Goal: Communication & Community: Ask a question

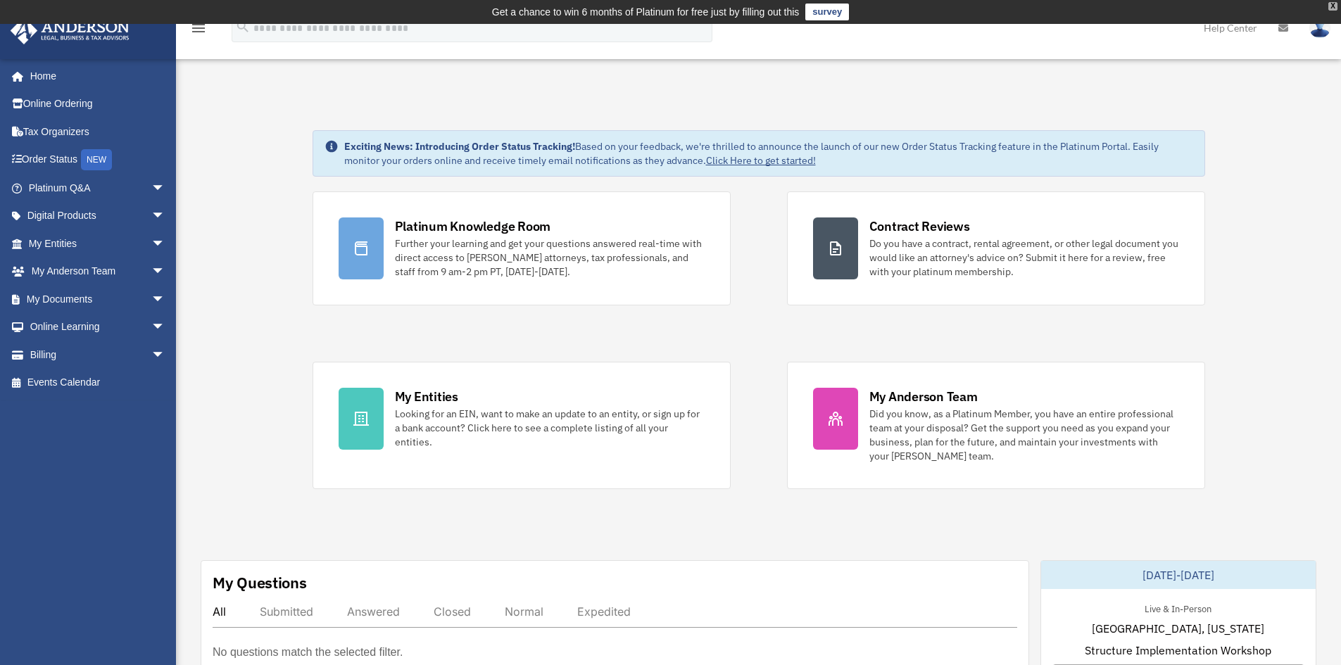
click at [1337, 8] on div "X" at bounding box center [1333, 6] width 9 height 8
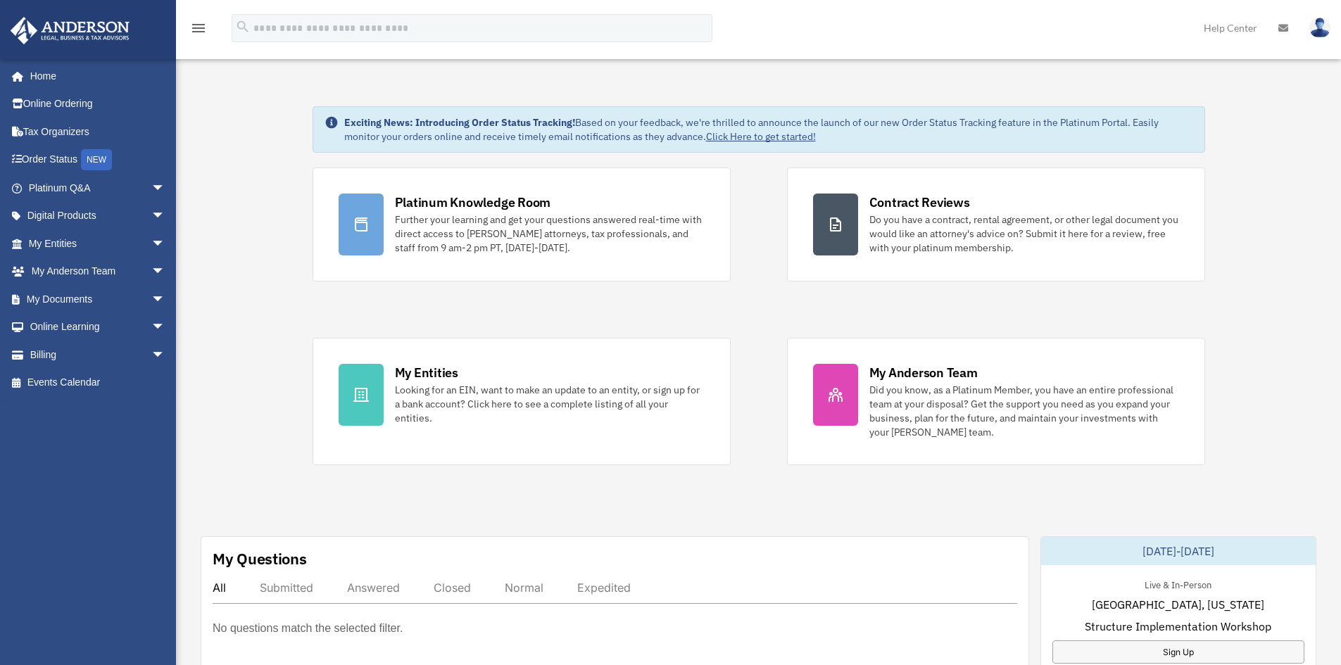
click at [55, 244] on link "My Entities arrow_drop_down" at bounding box center [98, 244] width 177 height 28
click at [151, 242] on span "arrow_drop_down" at bounding box center [165, 244] width 28 height 29
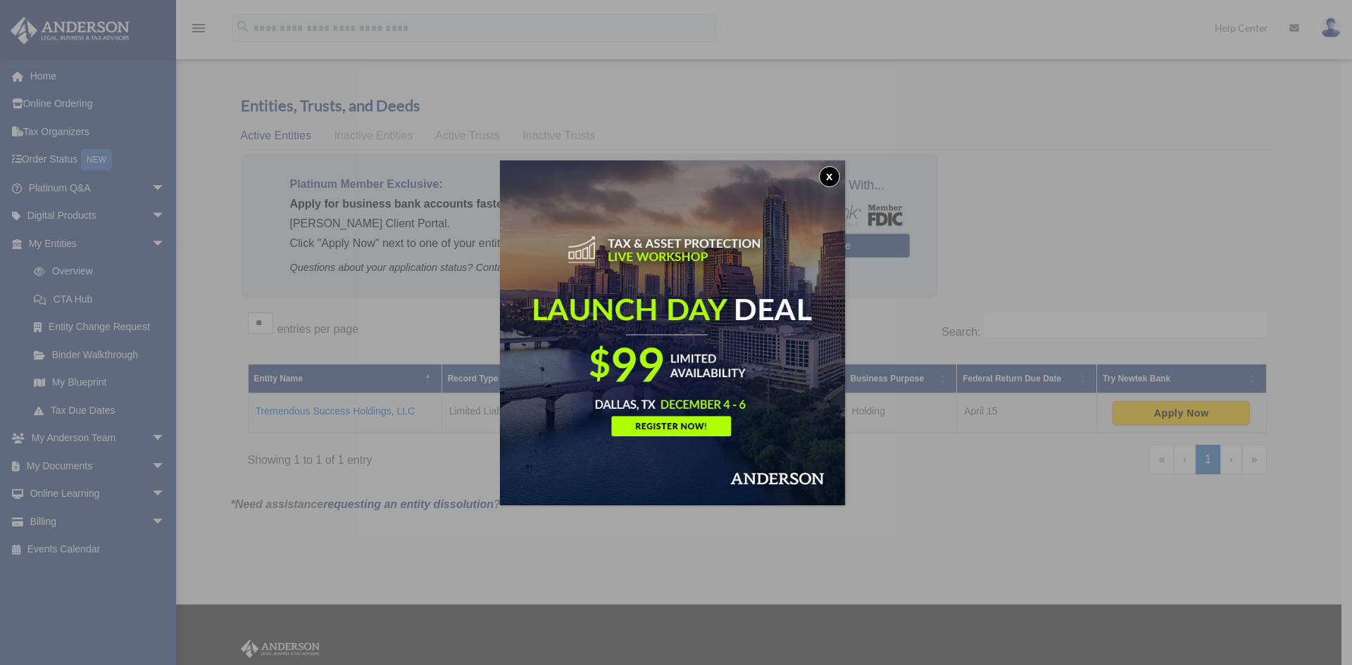
drag, startPoint x: 832, startPoint y: 178, endPoint x: 844, endPoint y: 182, distance: 12.0
click at [832, 178] on button "x" at bounding box center [829, 176] width 21 height 21
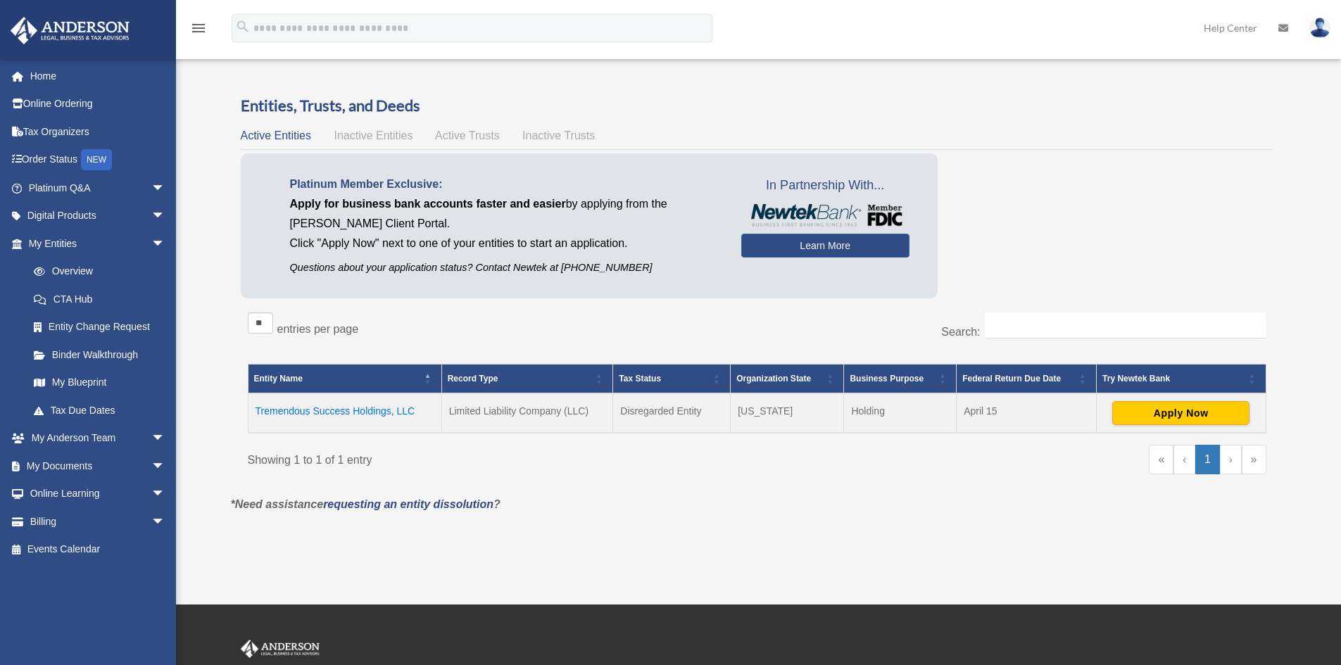
click at [327, 408] on td "Tremendous Success Holdings, LLC" at bounding box center [345, 413] width 194 height 39
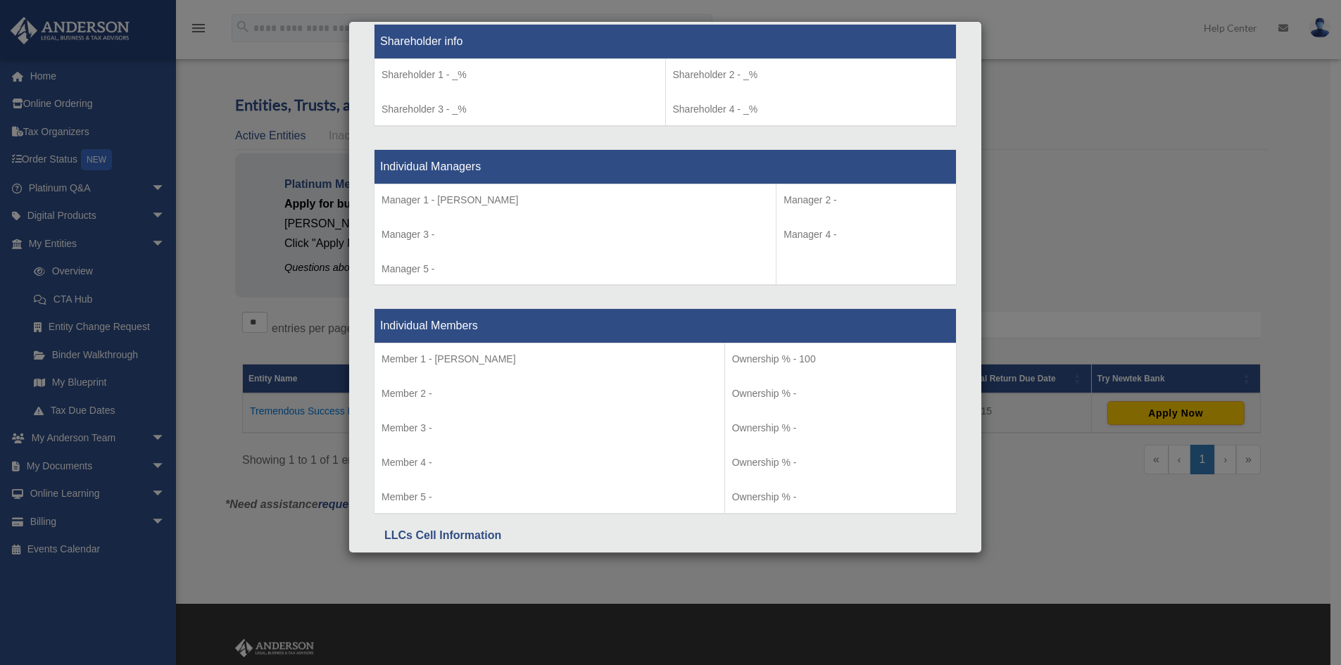
scroll to position [1325, 0]
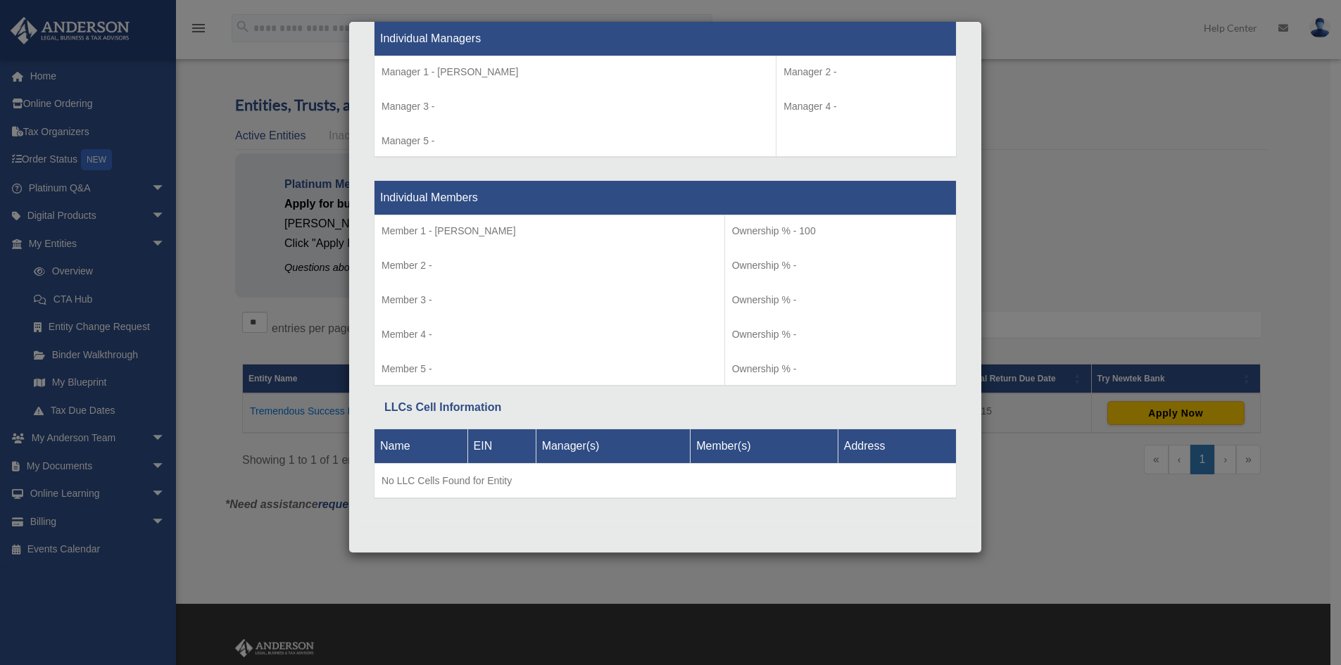
click at [1077, 215] on div "Details × Articles Sent Organizational Date" at bounding box center [670, 332] width 1341 height 665
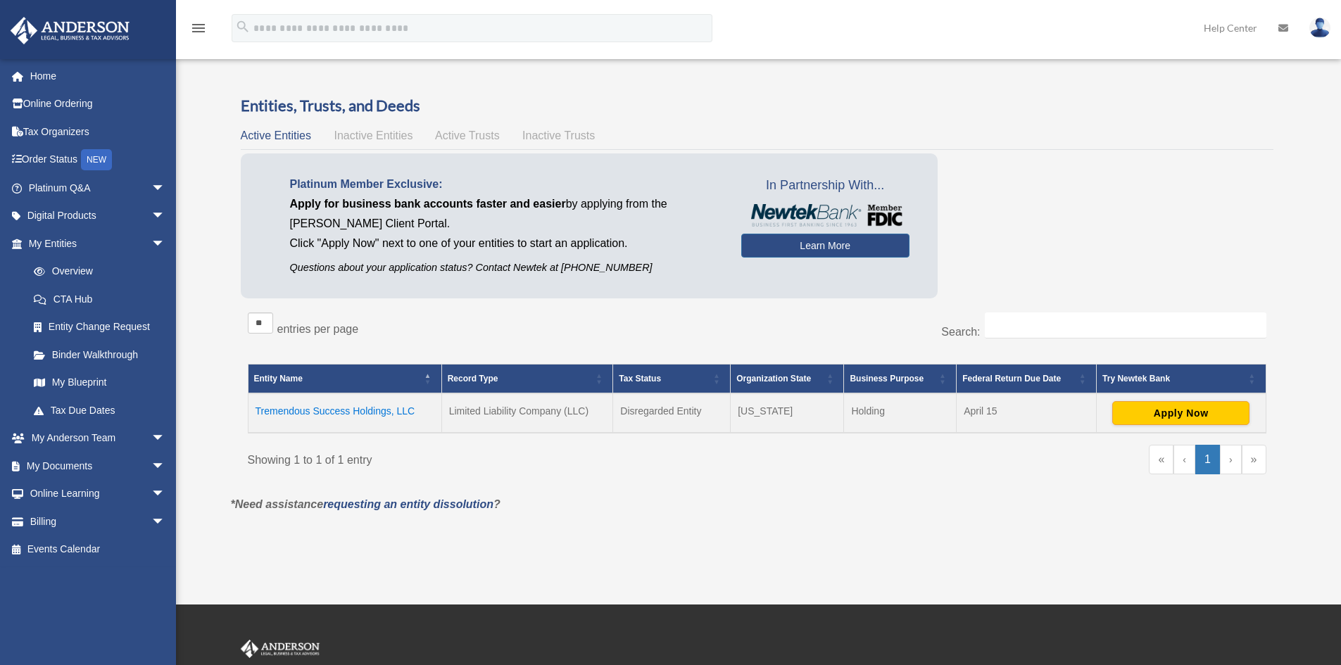
click at [469, 493] on div "** ** ** *** entries per page Search: Entity Name Record Type Tax Status Organi…" at bounding box center [757, 401] width 1033 height 190
click at [92, 440] on link "My Anderson Team arrow_drop_down" at bounding box center [98, 439] width 177 height 28
click at [151, 439] on span "arrow_drop_down" at bounding box center [165, 439] width 28 height 29
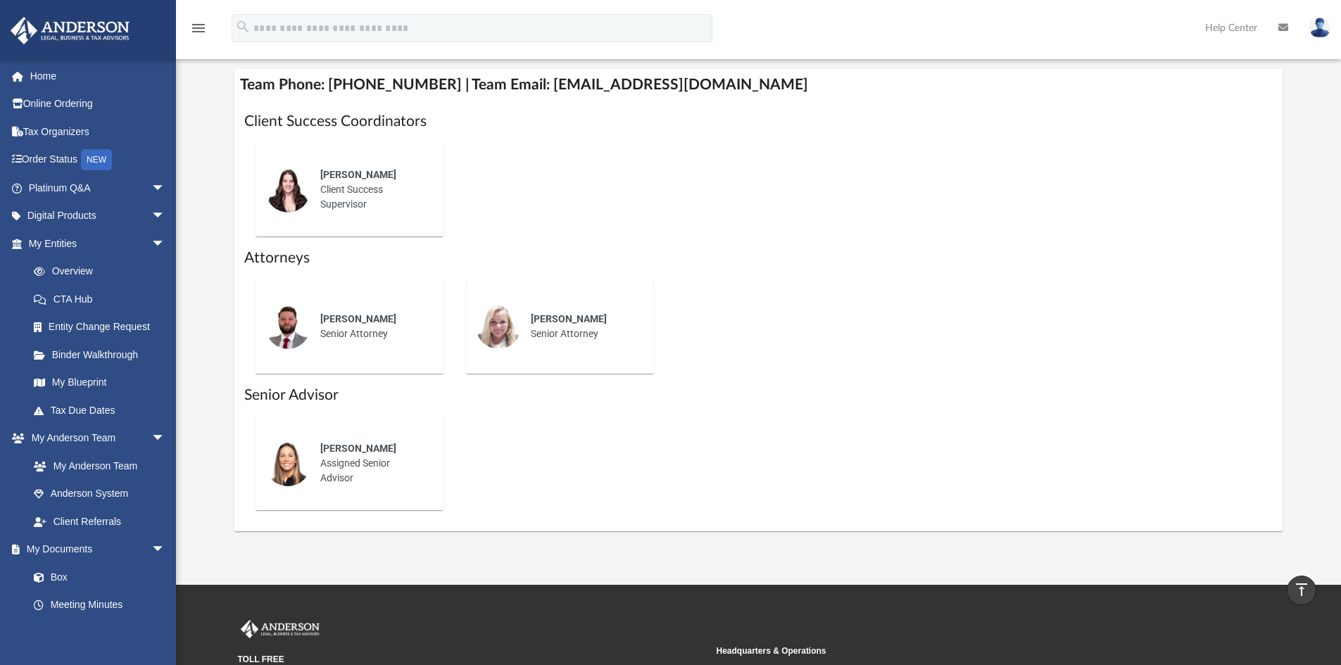
scroll to position [493, 0]
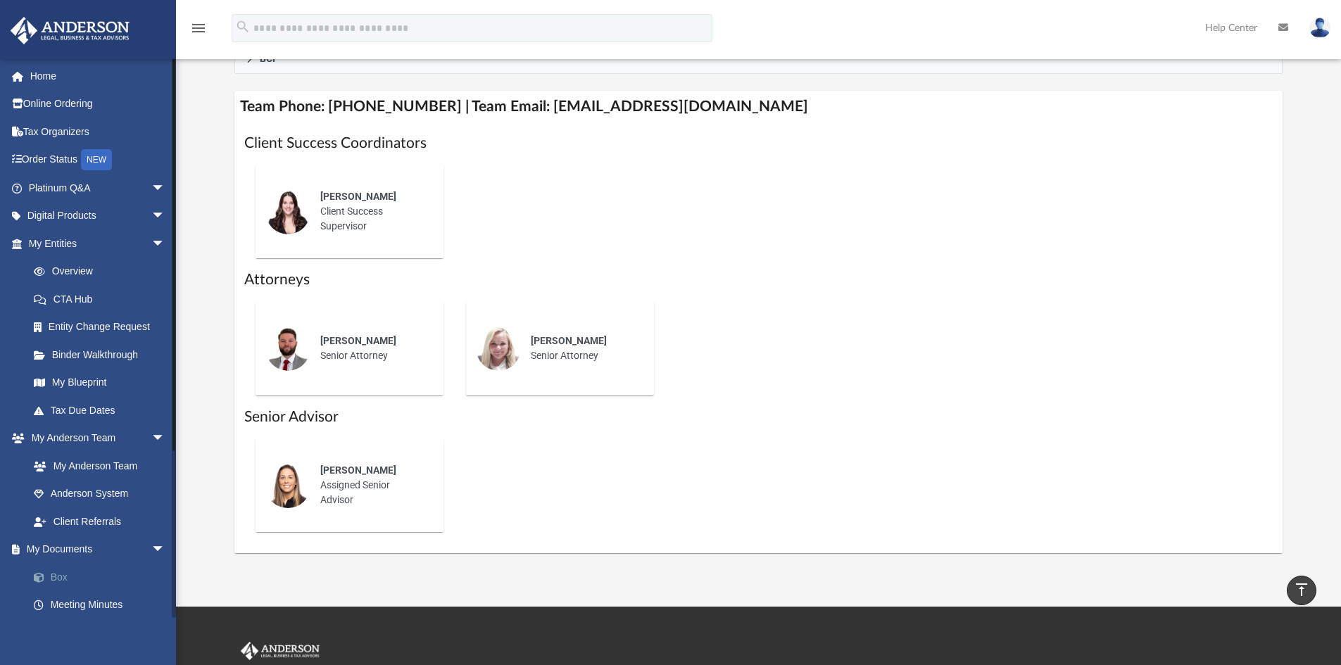
click at [59, 572] on link "Box" at bounding box center [103, 577] width 167 height 28
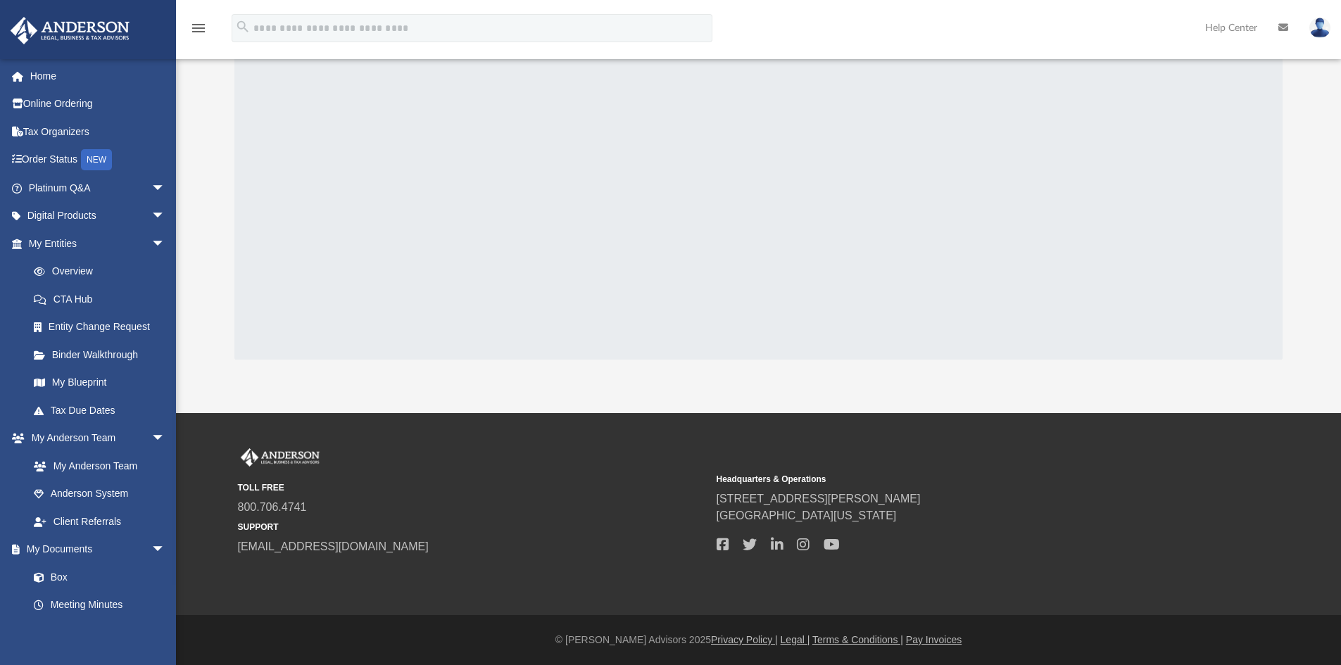
scroll to position [188, 0]
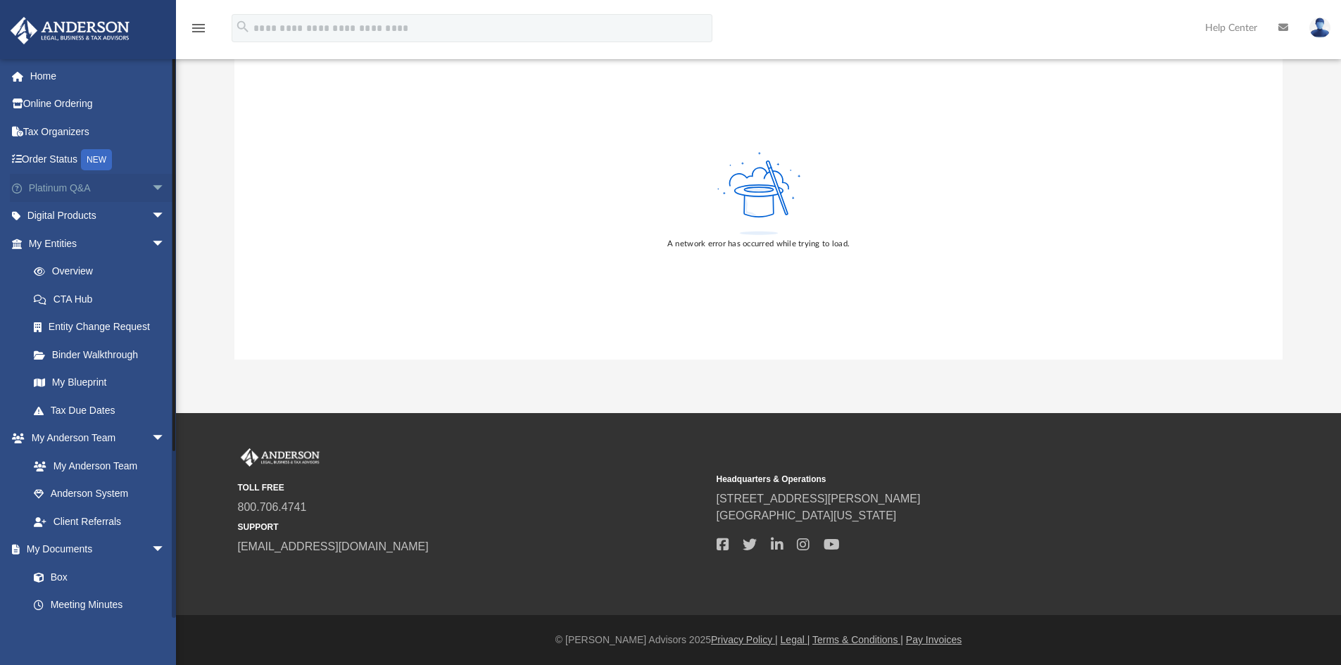
click at [156, 186] on span "arrow_drop_down" at bounding box center [165, 188] width 28 height 29
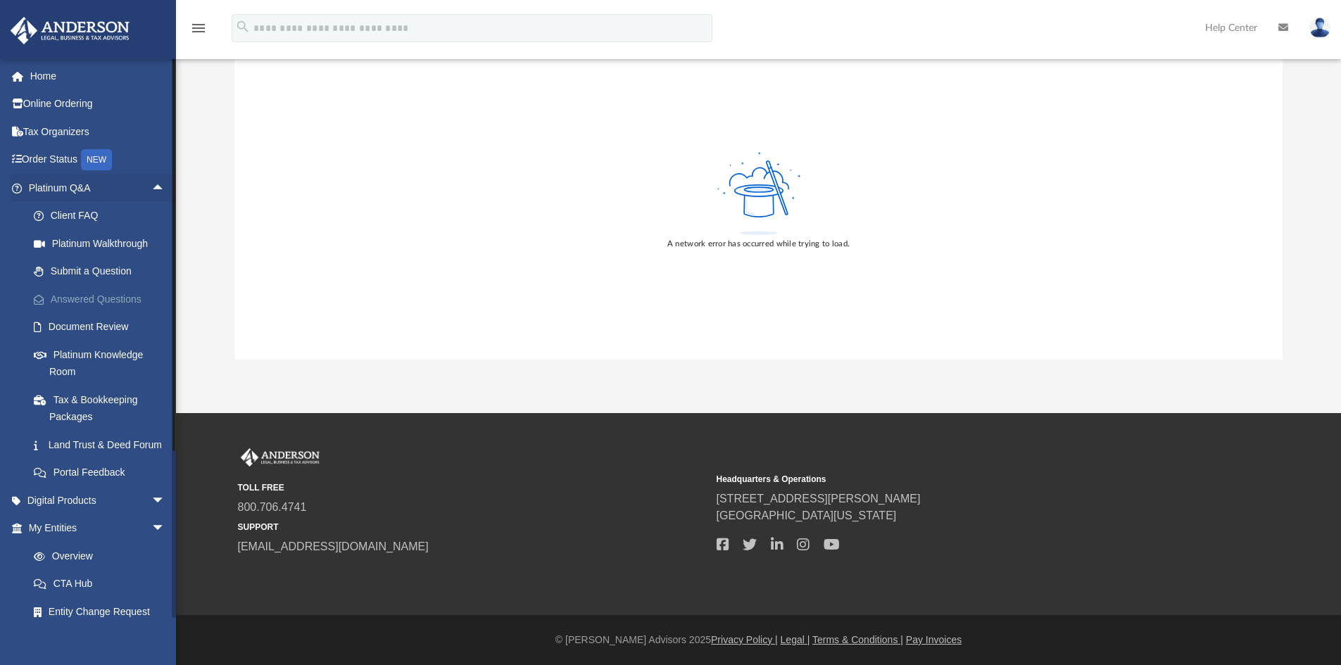
click at [96, 299] on link "Answered Questions" at bounding box center [103, 299] width 167 height 28
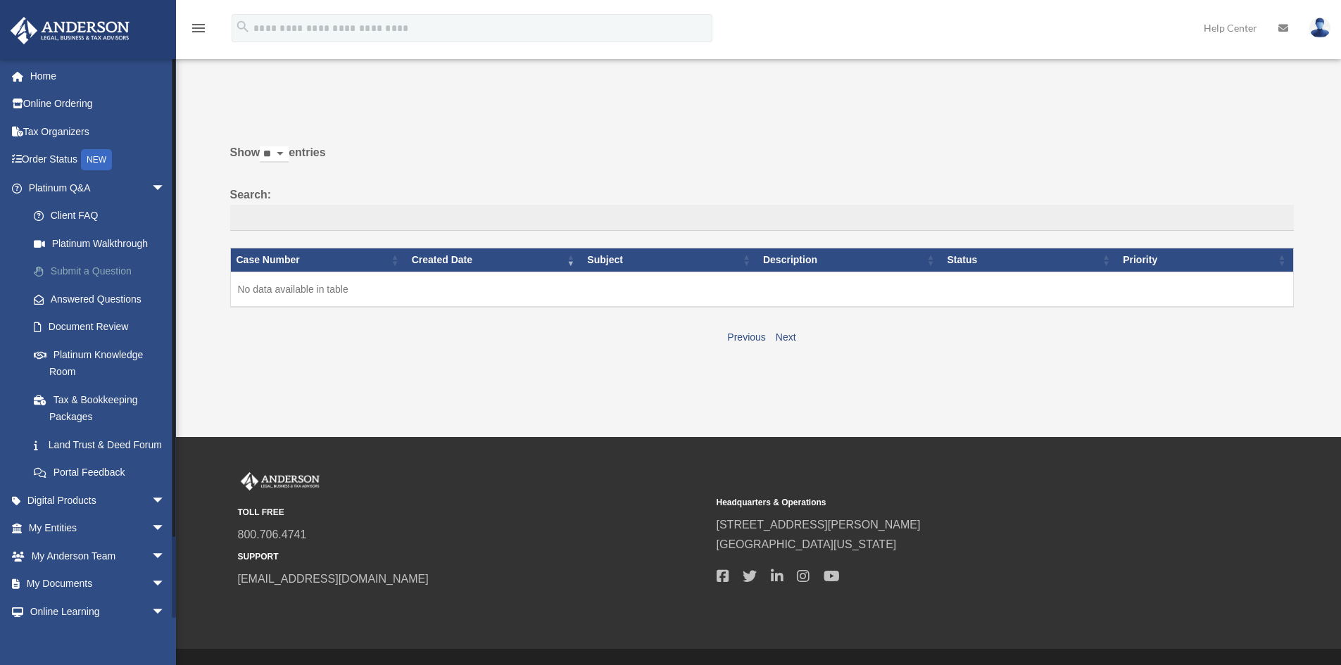
click at [89, 262] on link "Submit a Question" at bounding box center [103, 272] width 167 height 28
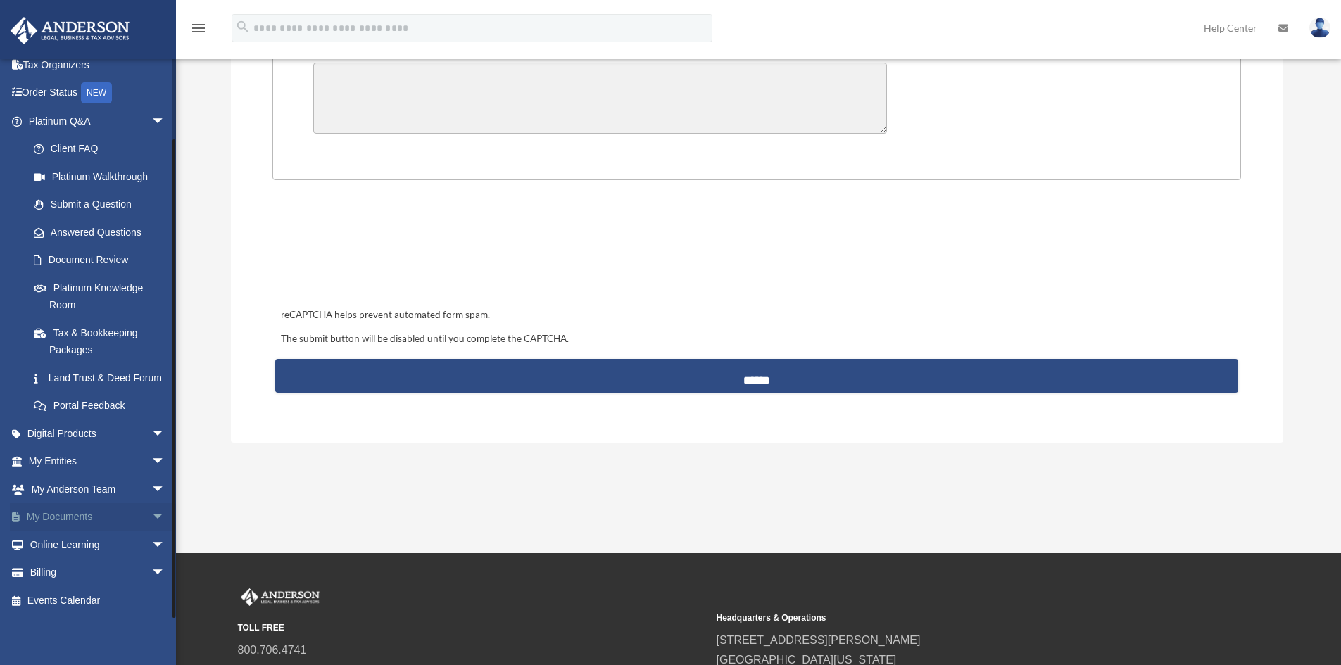
scroll to position [493, 0]
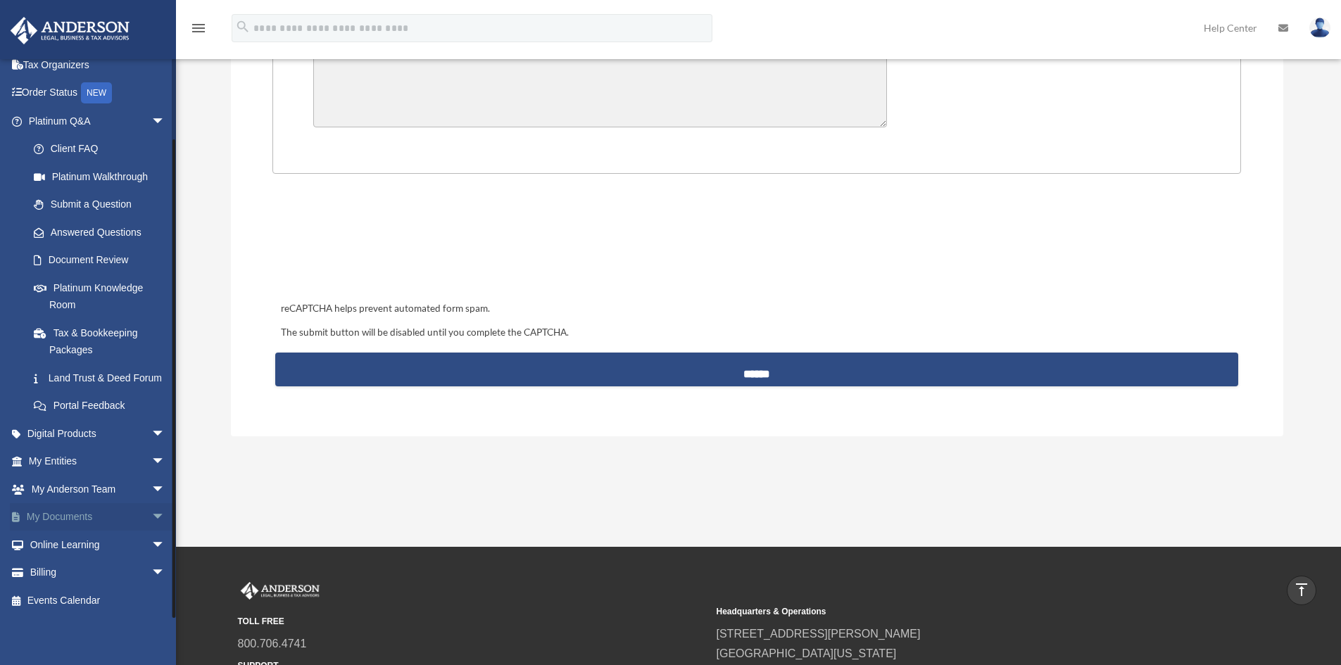
click at [151, 517] on span "arrow_drop_down" at bounding box center [165, 517] width 28 height 29
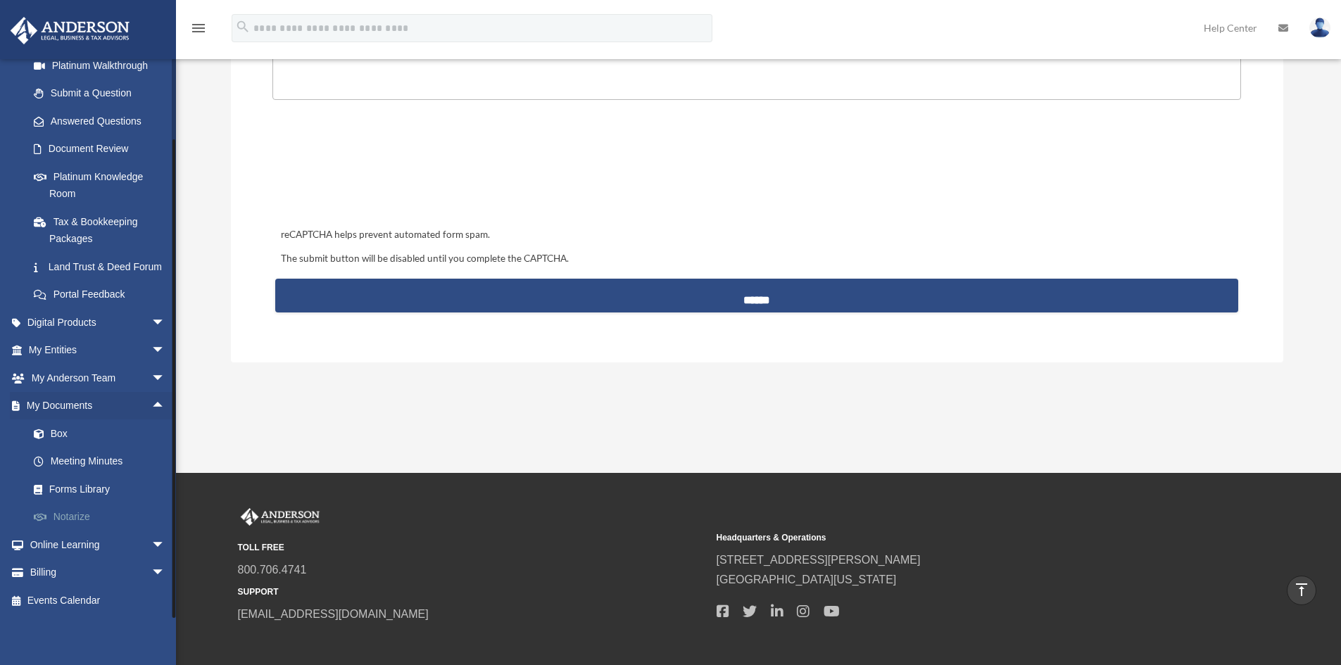
scroll to position [634, 0]
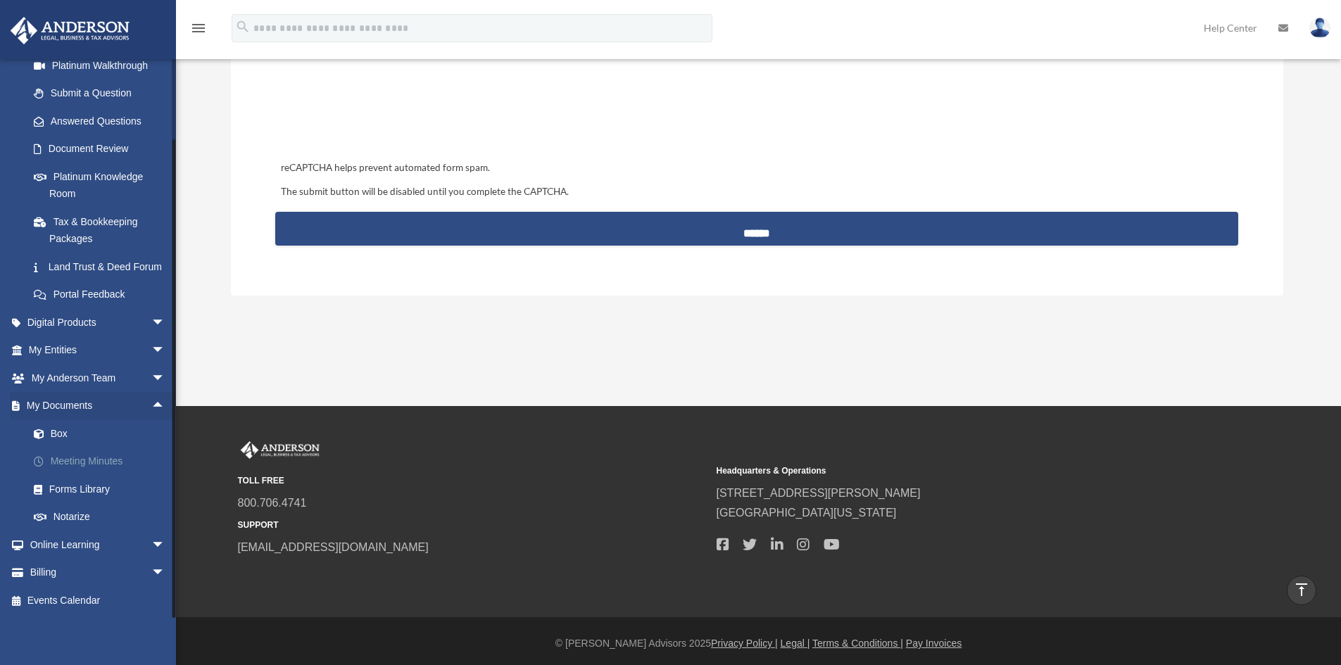
click at [75, 465] on link "Meeting Minutes" at bounding box center [103, 462] width 167 height 28
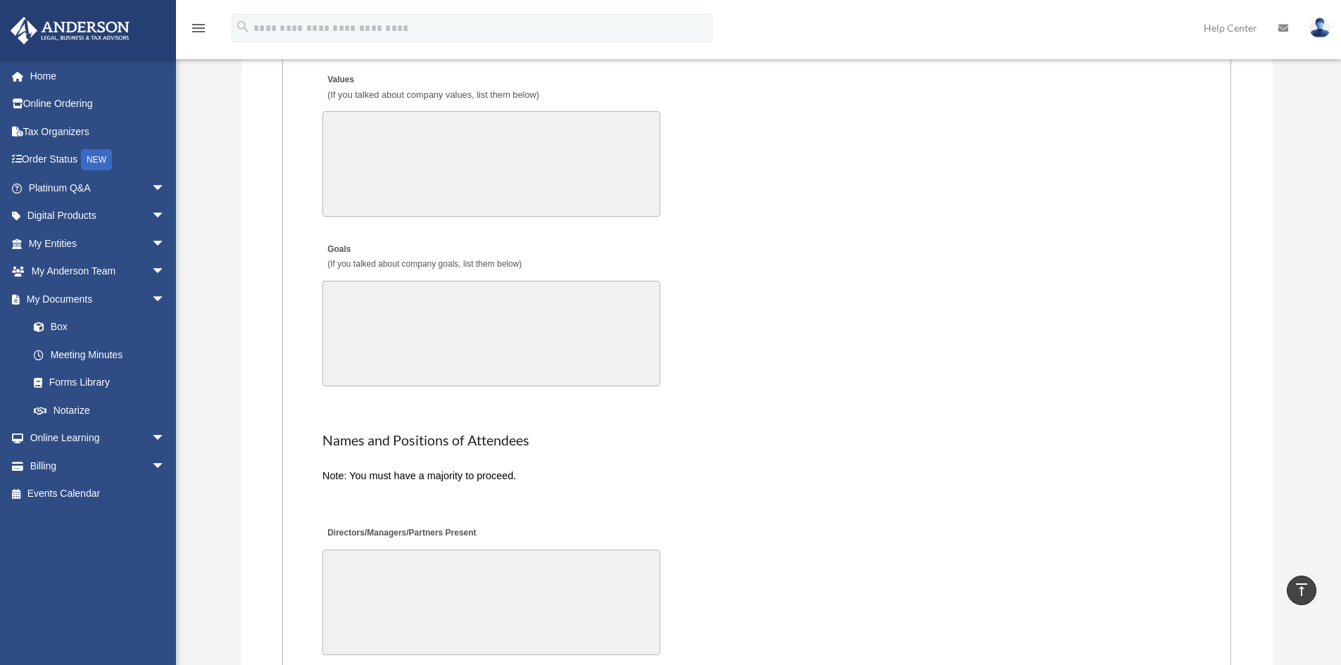
scroll to position [2817, 0]
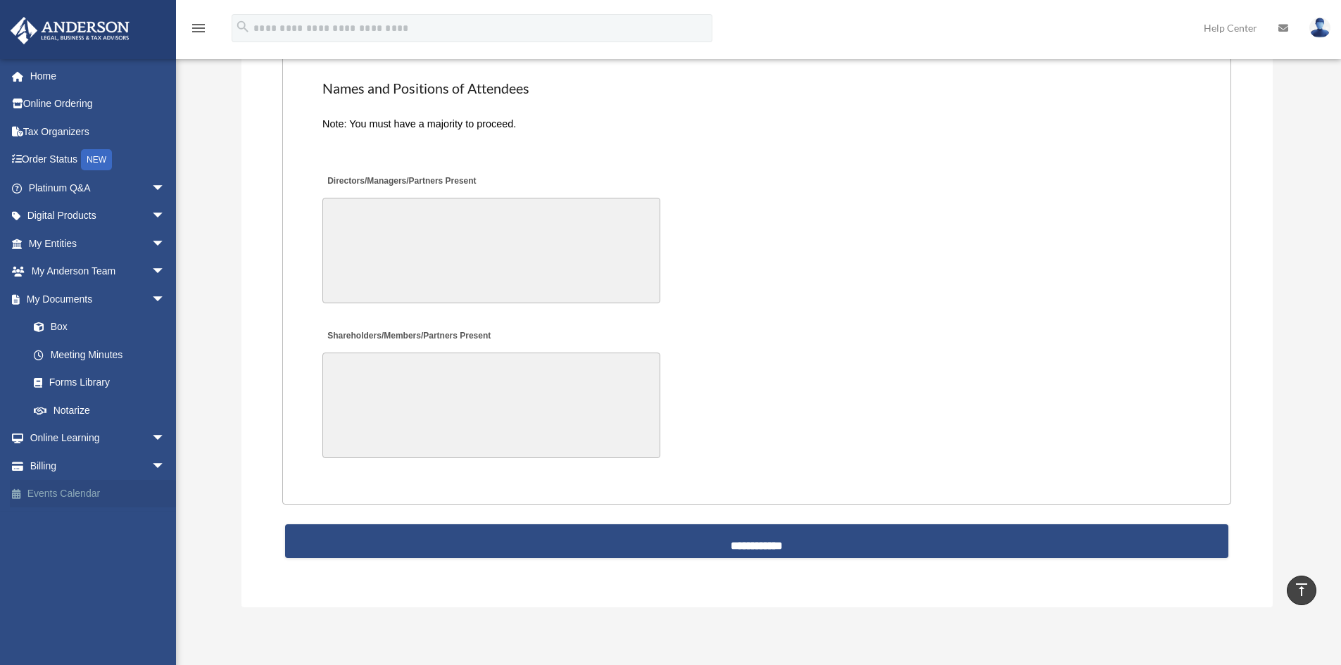
click at [41, 490] on link "Events Calendar" at bounding box center [98, 494] width 177 height 28
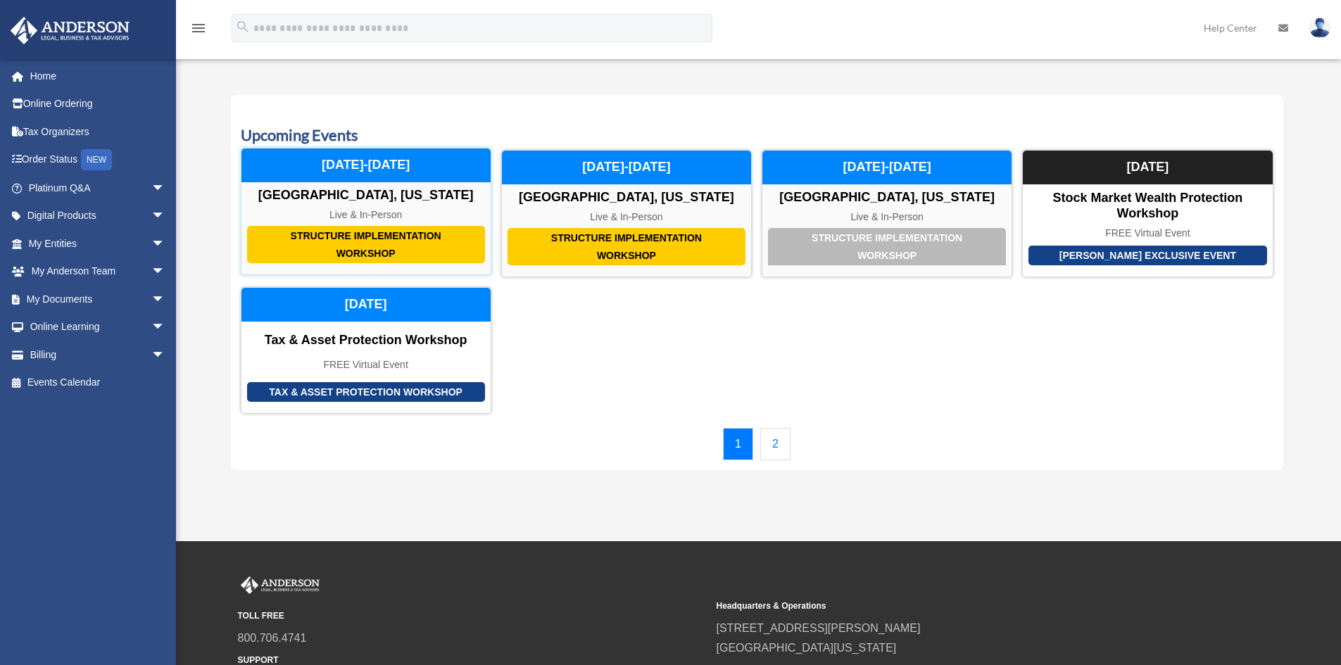
click at [365, 243] on div "Structure Implementation Workshop" at bounding box center [366, 244] width 238 height 37
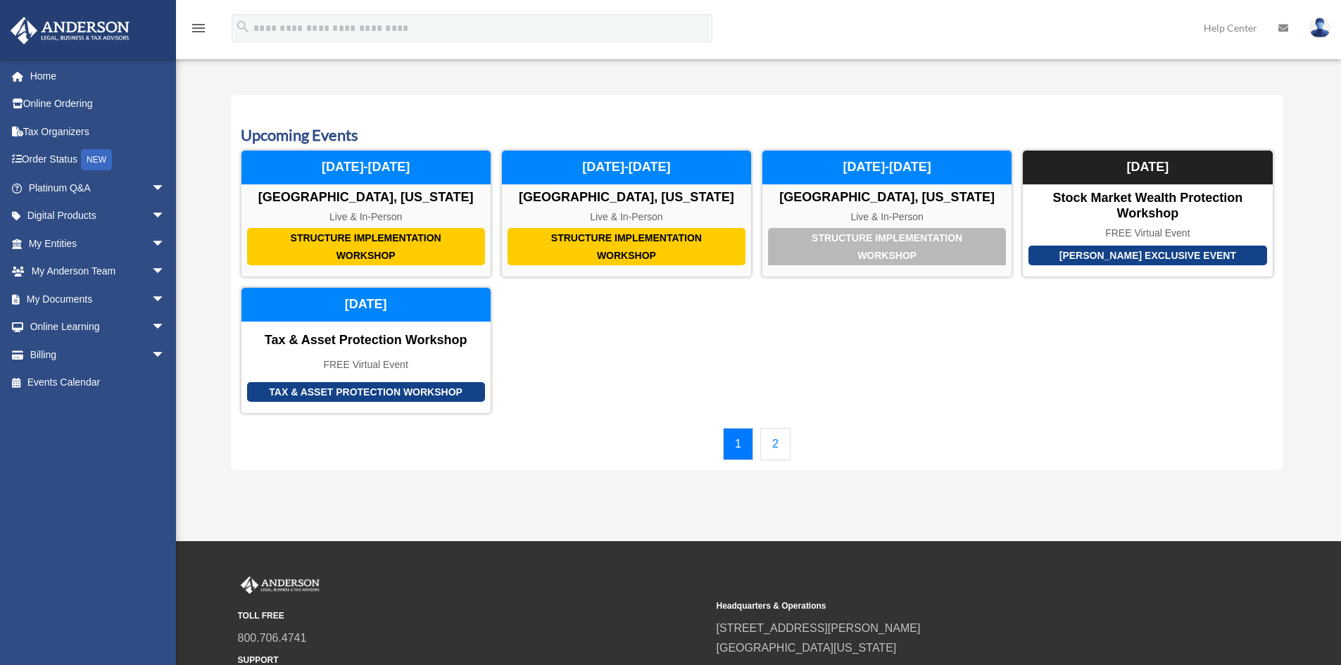
drag, startPoint x: 350, startPoint y: 490, endPoint x: 167, endPoint y: 456, distance: 186.2
click at [345, 487] on div "Calendar [EMAIL_ADDRESS][DOMAIN_NAME] Sign Out [EMAIL_ADDRESS][DOMAIN_NAME] Hom…" at bounding box center [670, 271] width 1341 height 542
click at [151, 323] on span "arrow_drop_down" at bounding box center [165, 327] width 28 height 29
click at [151, 297] on span "arrow_drop_down" at bounding box center [165, 299] width 28 height 29
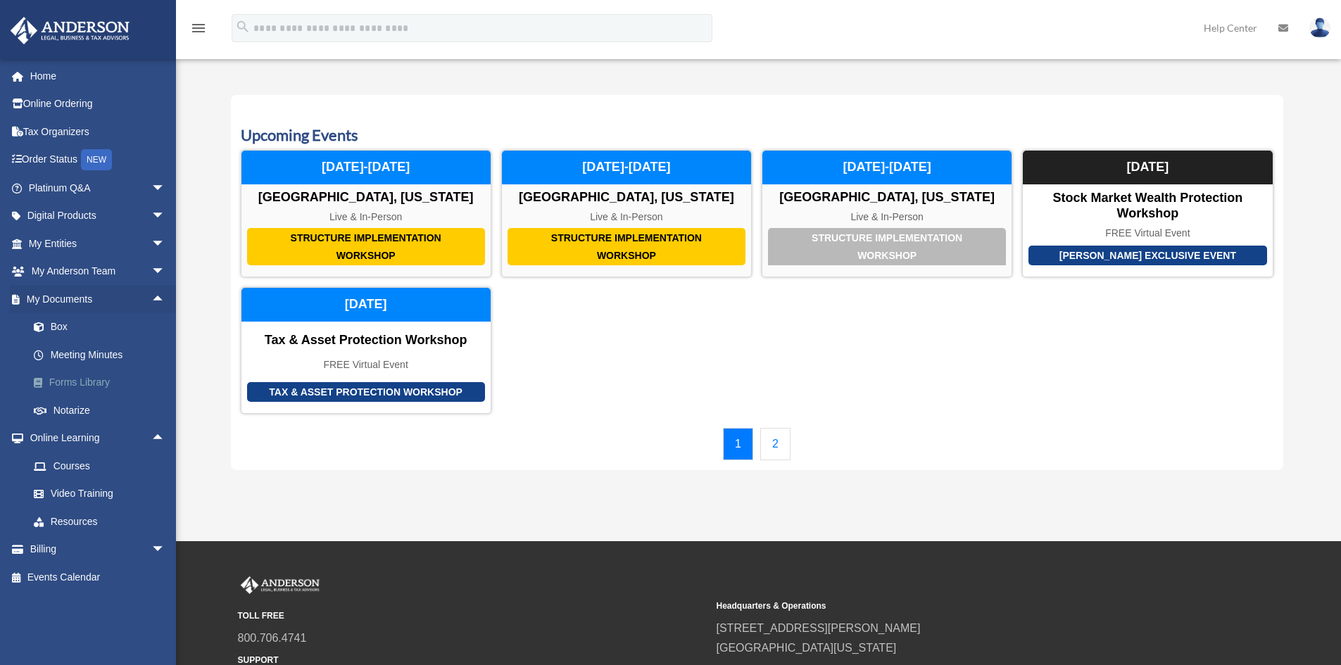
click at [111, 379] on link "Forms Library" at bounding box center [103, 383] width 167 height 28
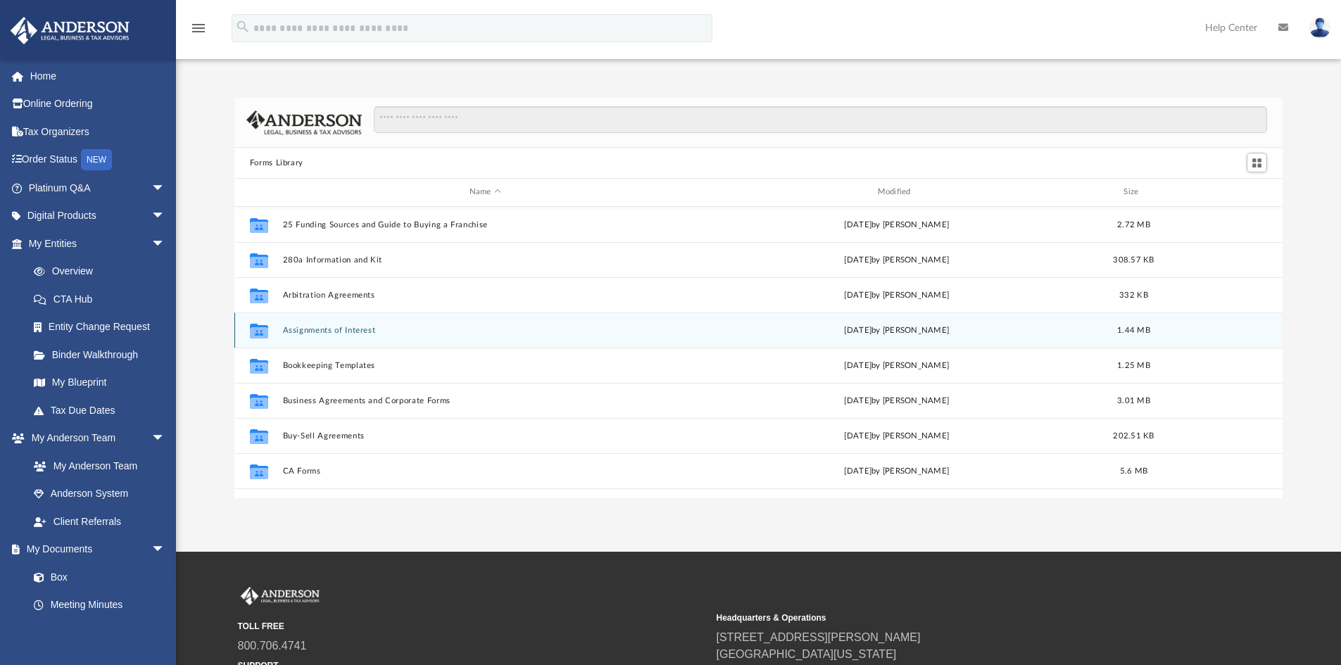
scroll to position [310, 1038]
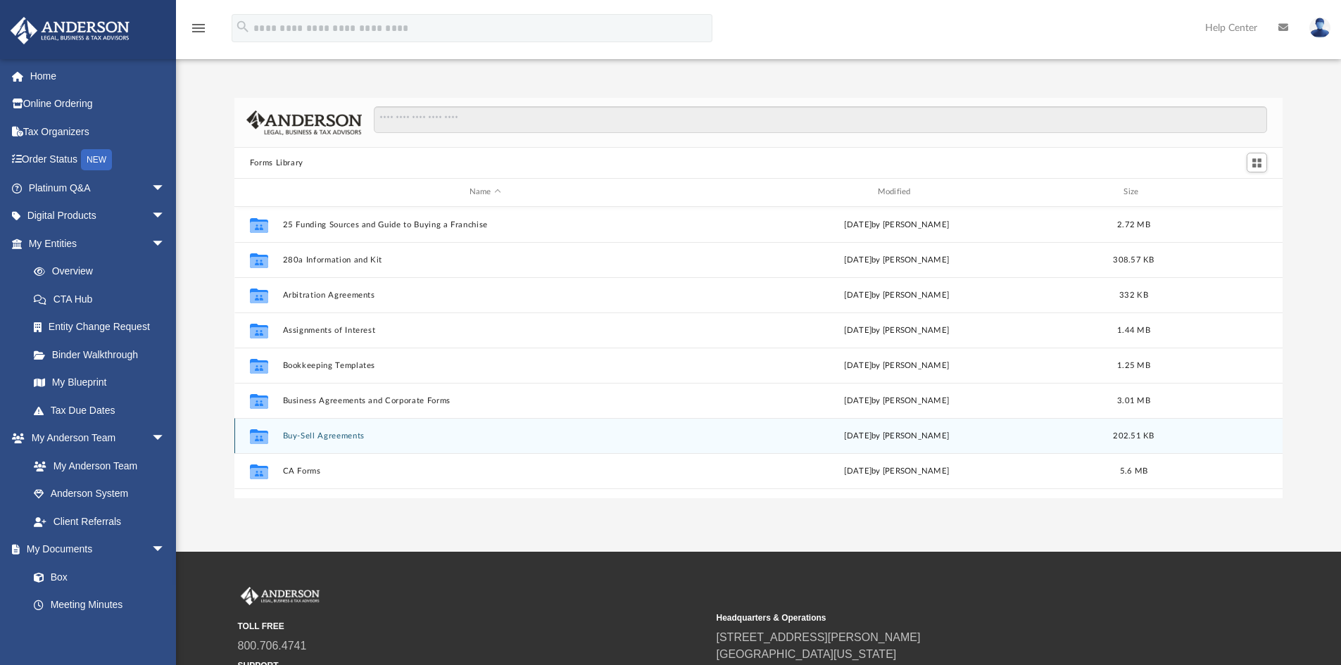
click at [325, 433] on button "Buy-Sell Agreements" at bounding box center [485, 436] width 406 height 9
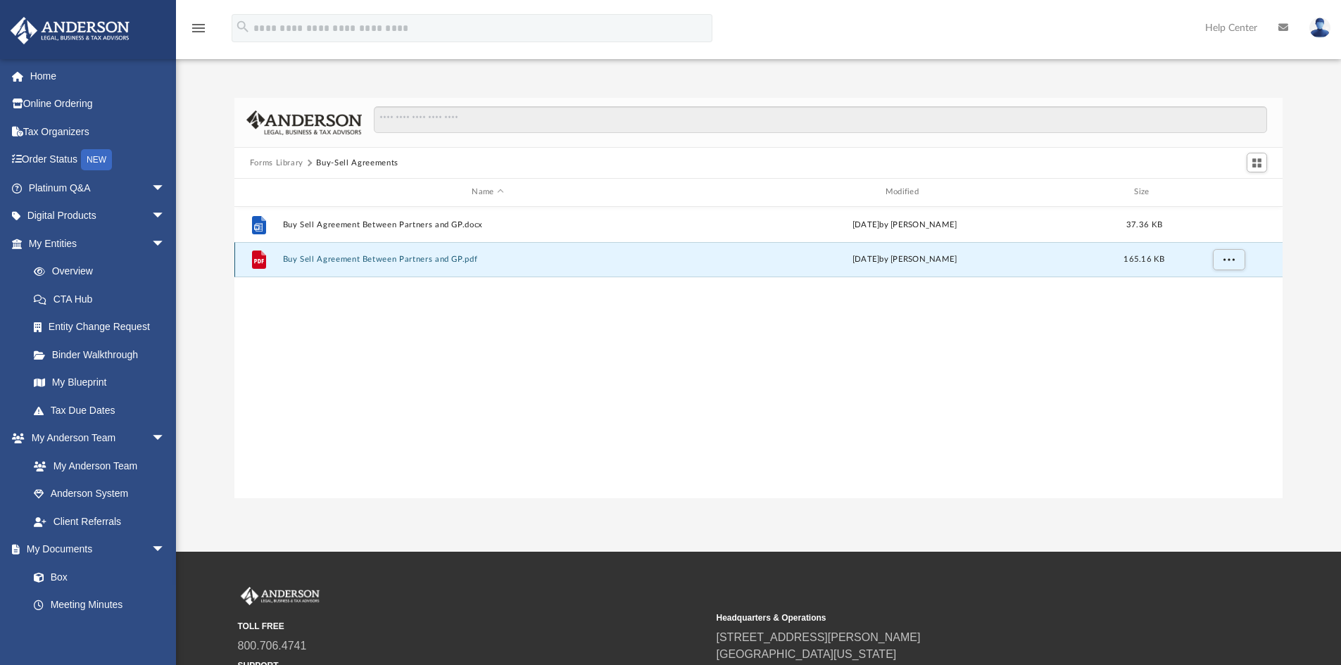
click at [358, 257] on button "Buy Sell Agreement Between Partners and GP.pdf" at bounding box center [487, 259] width 411 height 9
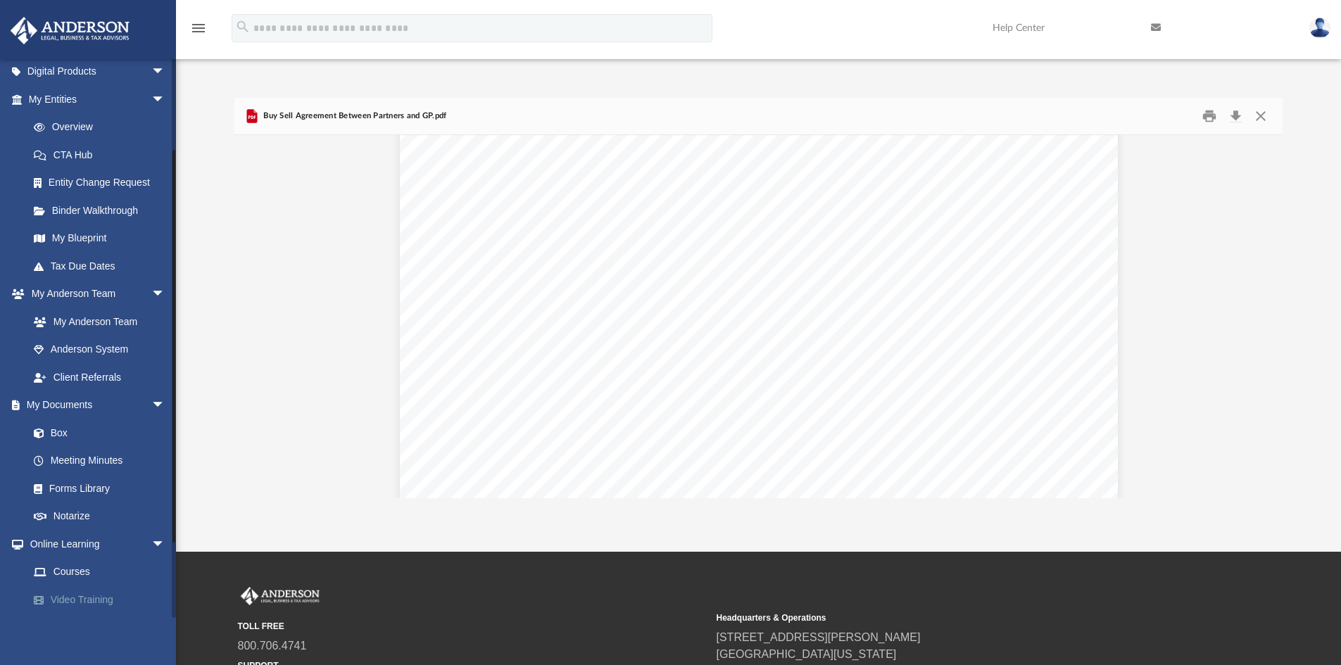
scroll to position [211, 0]
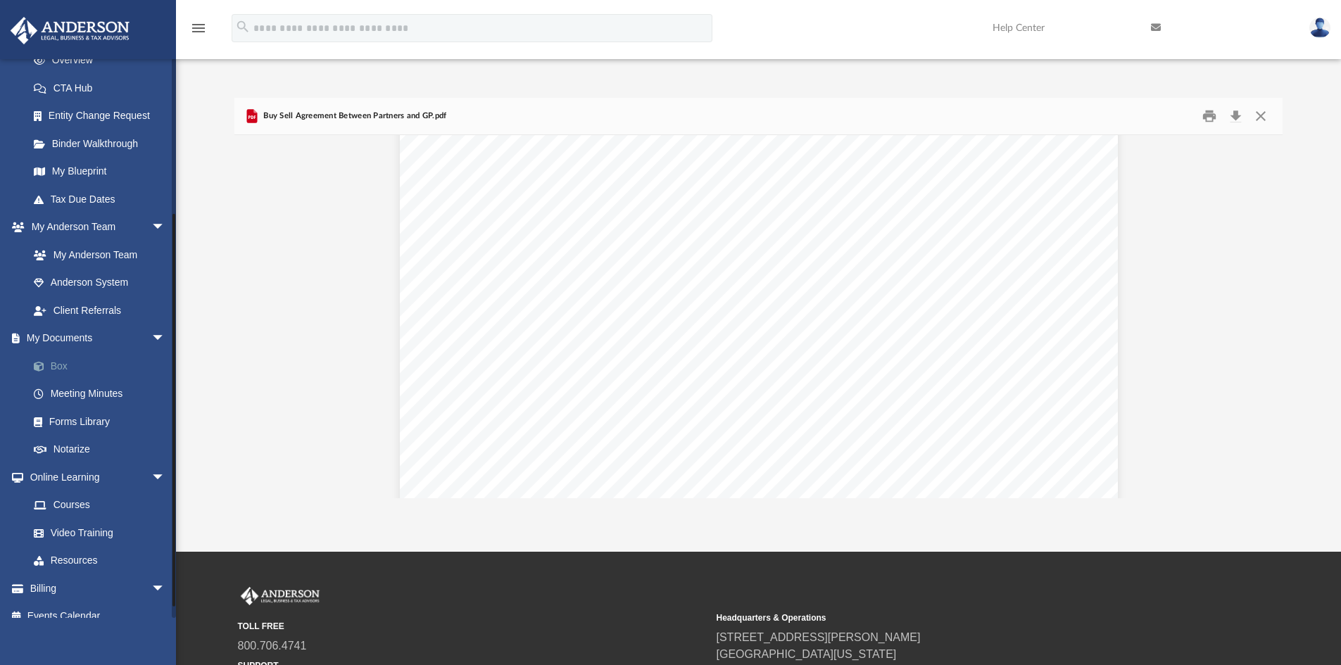
click at [63, 361] on link "Box" at bounding box center [103, 366] width 167 height 28
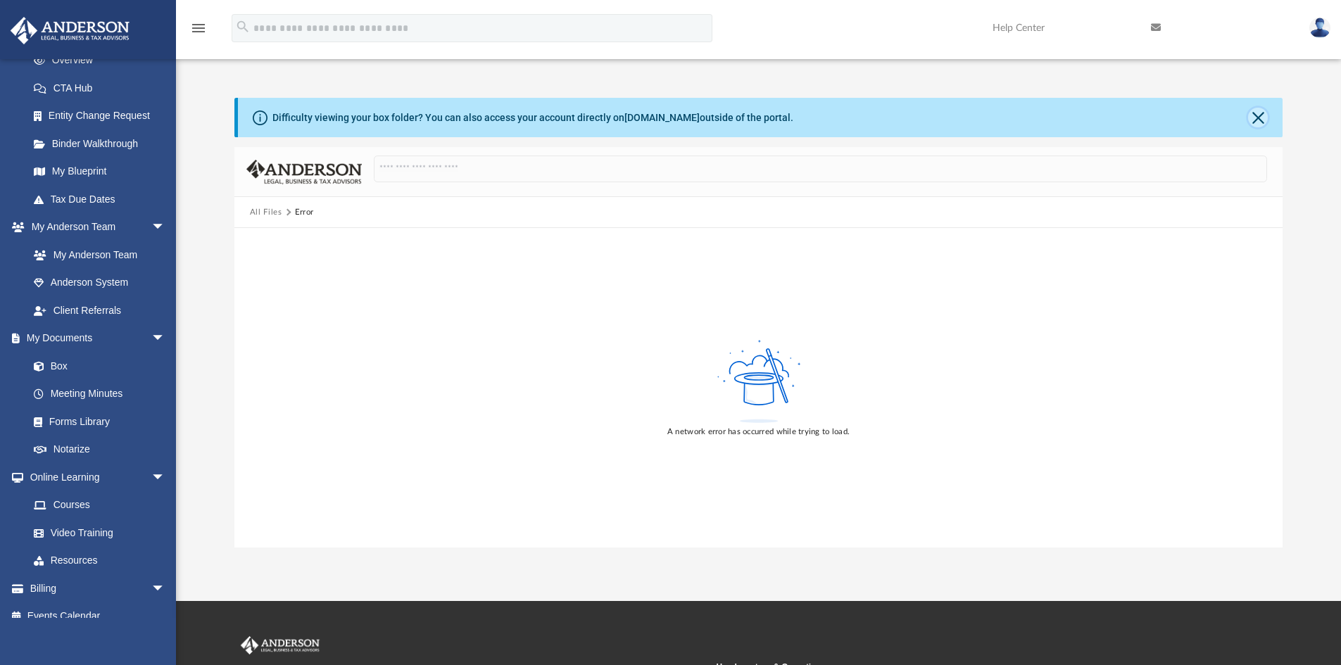
click at [1260, 118] on button "Close" at bounding box center [1258, 118] width 20 height 20
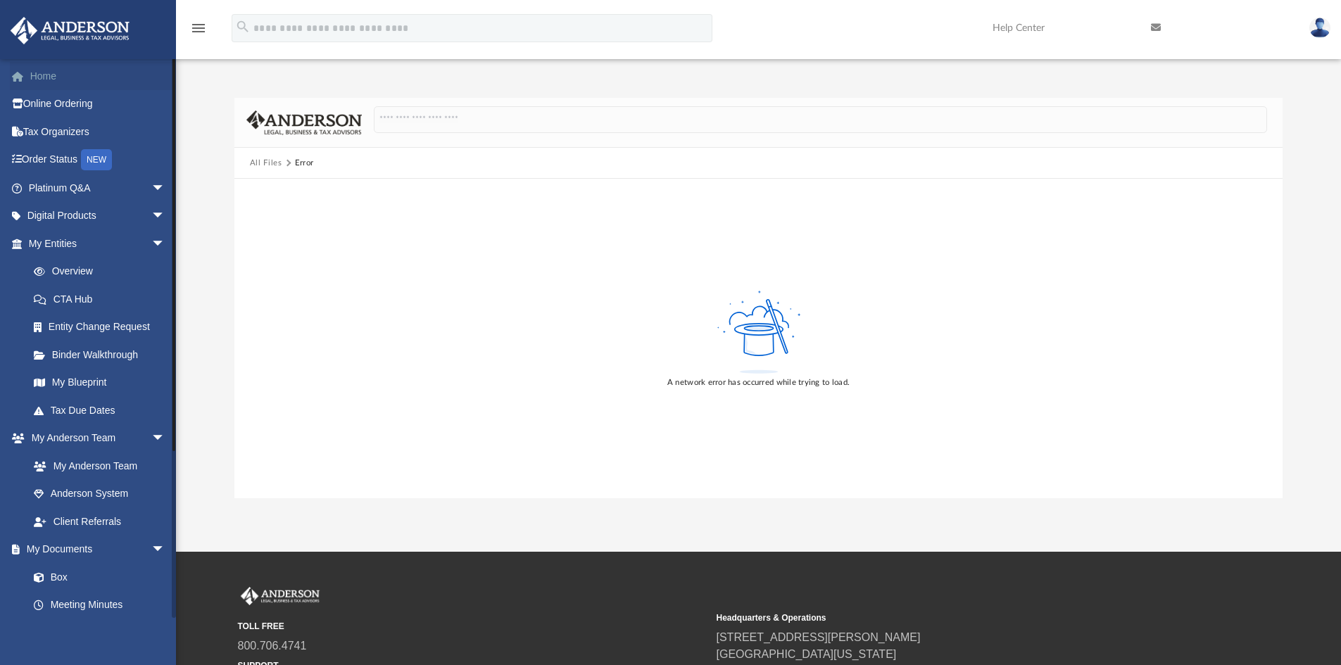
click at [49, 73] on link "Home" at bounding box center [98, 76] width 177 height 28
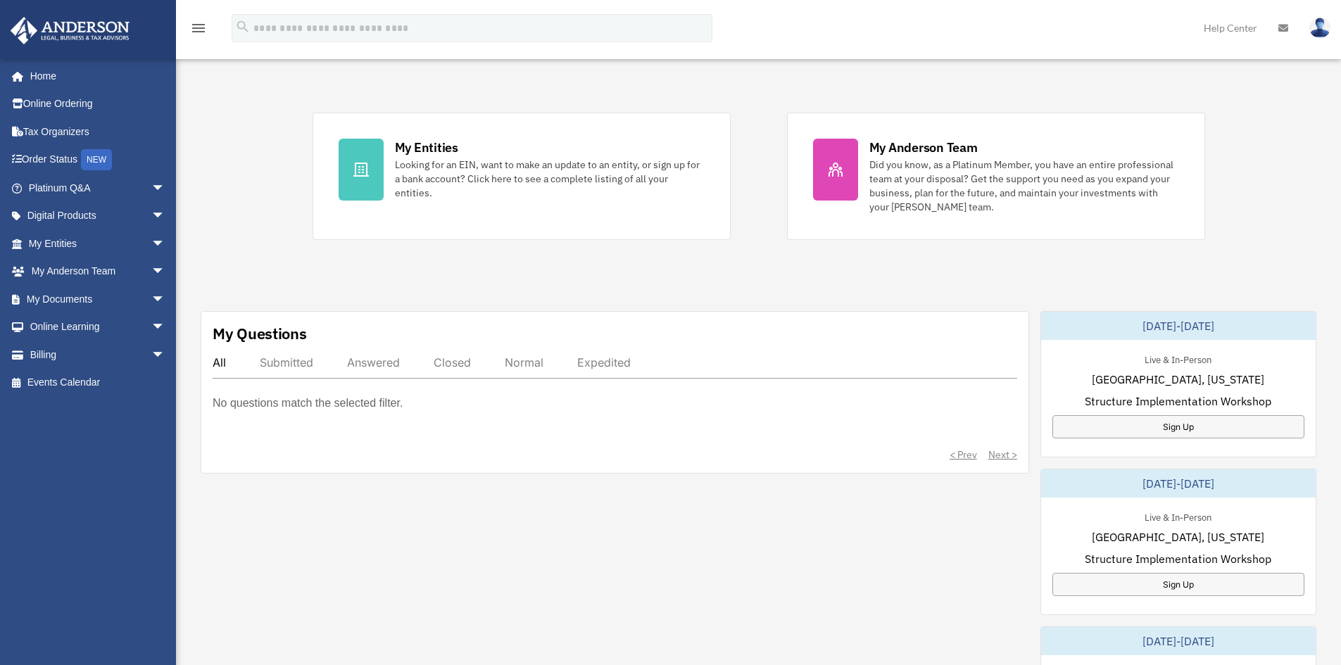
scroll to position [282, 0]
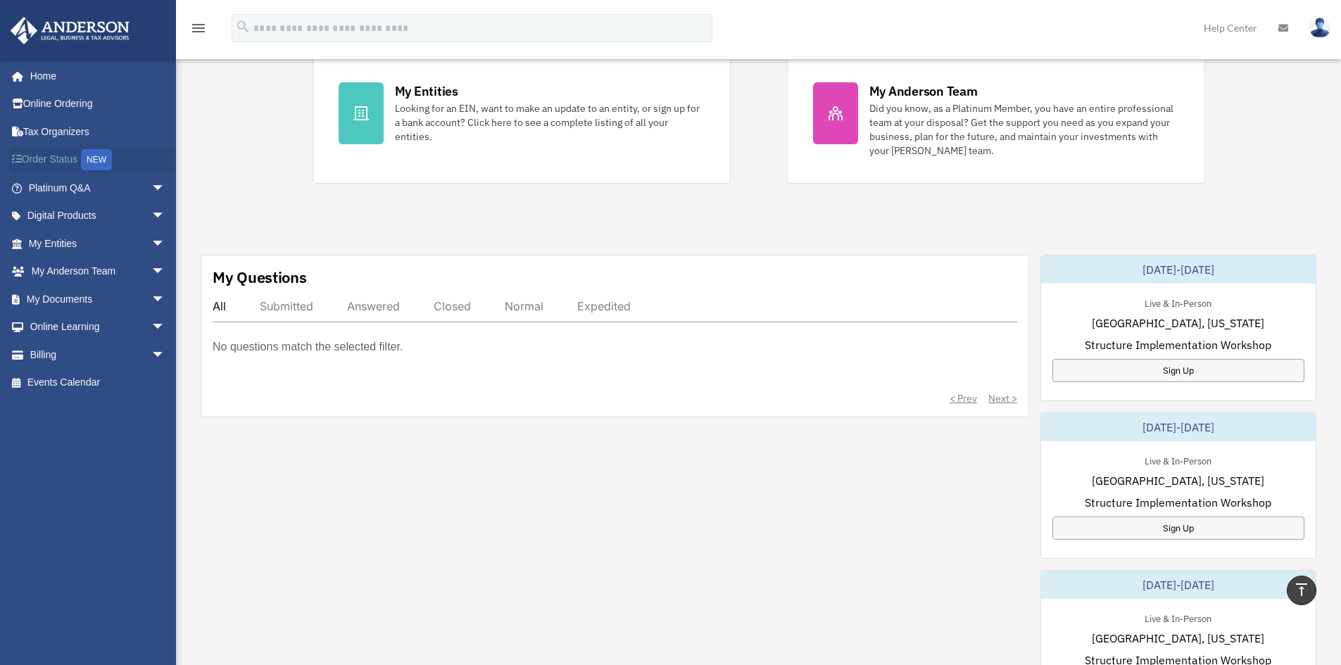
click at [51, 160] on link "Order Status NEW" at bounding box center [98, 160] width 177 height 29
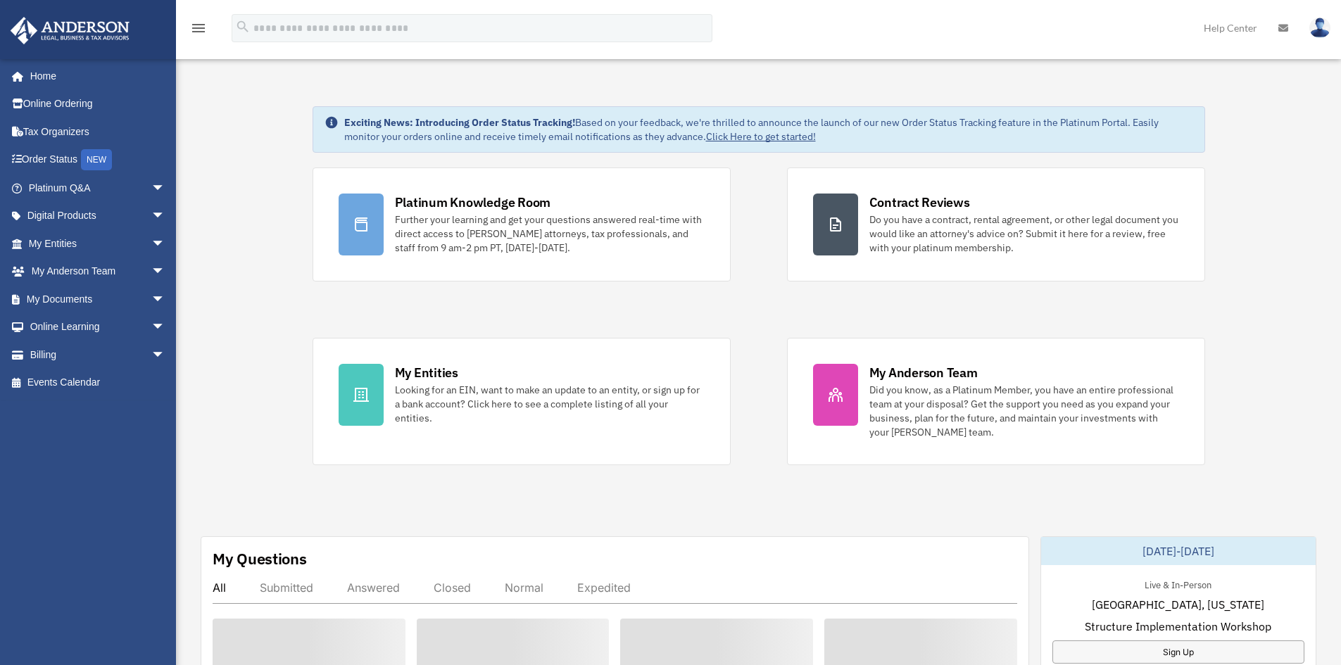
scroll to position [282, 0]
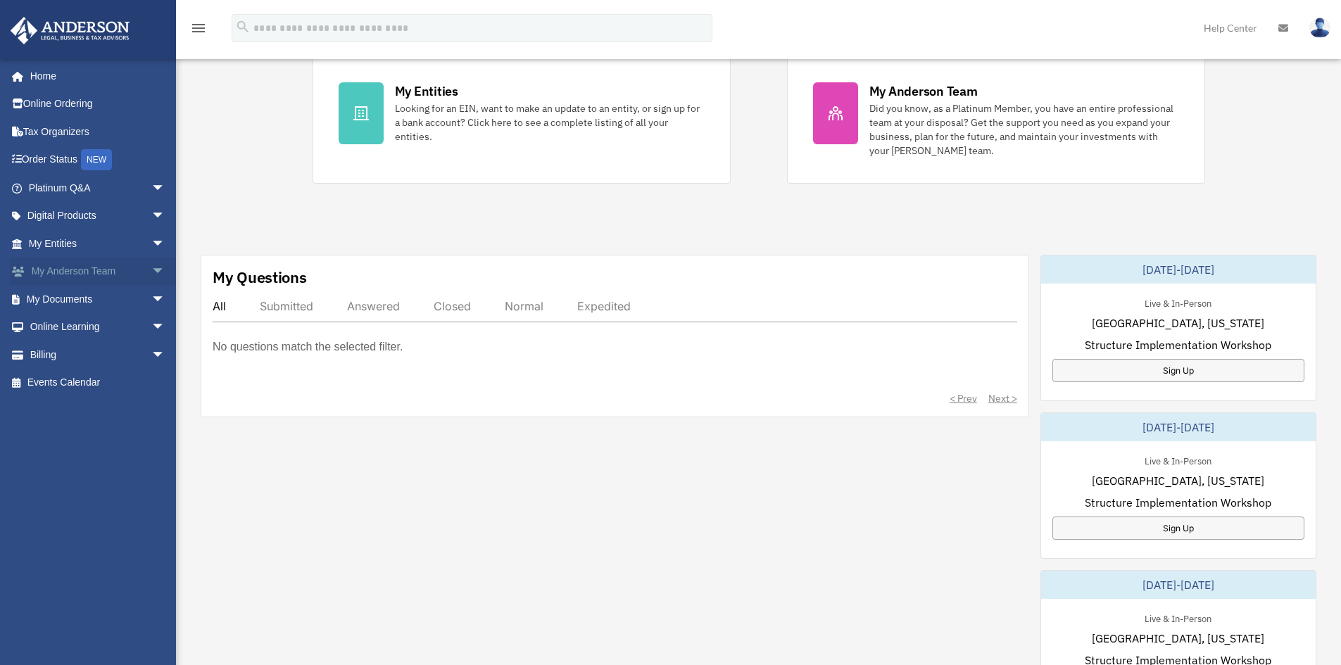
click at [151, 272] on span "arrow_drop_down" at bounding box center [165, 272] width 28 height 29
click at [151, 238] on span "arrow_drop_down" at bounding box center [165, 244] width 28 height 29
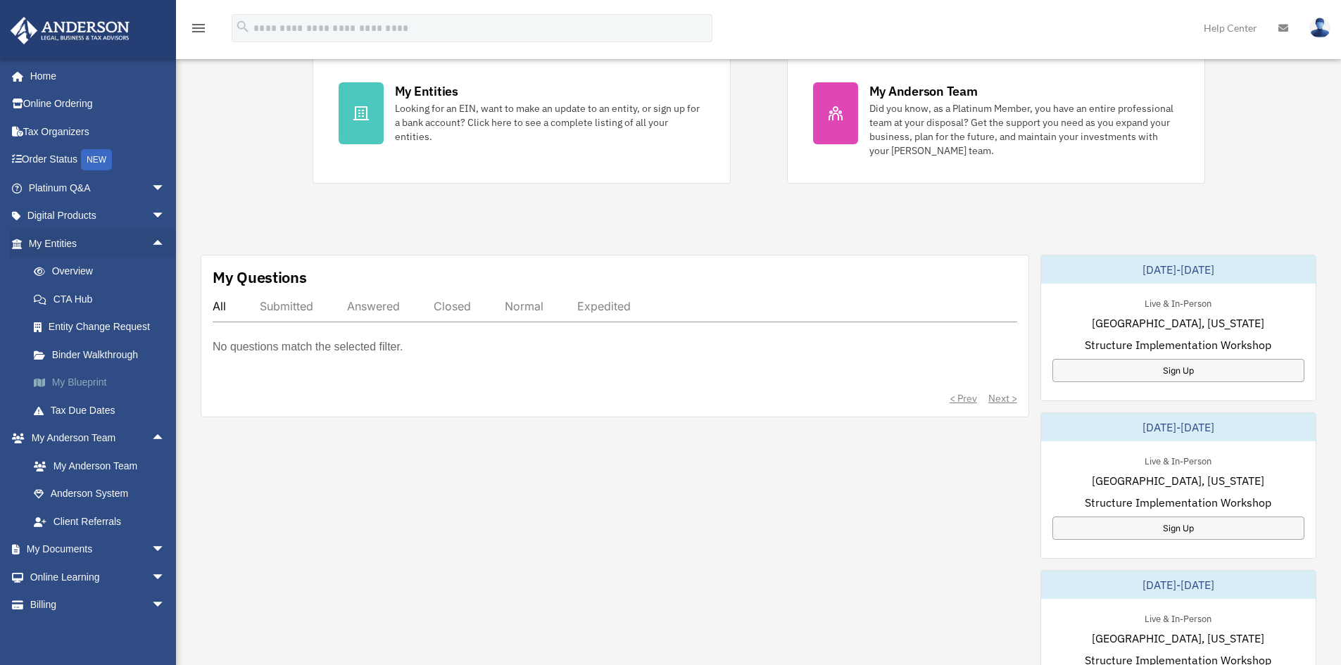
click at [84, 374] on link "My Blueprint" at bounding box center [103, 383] width 167 height 28
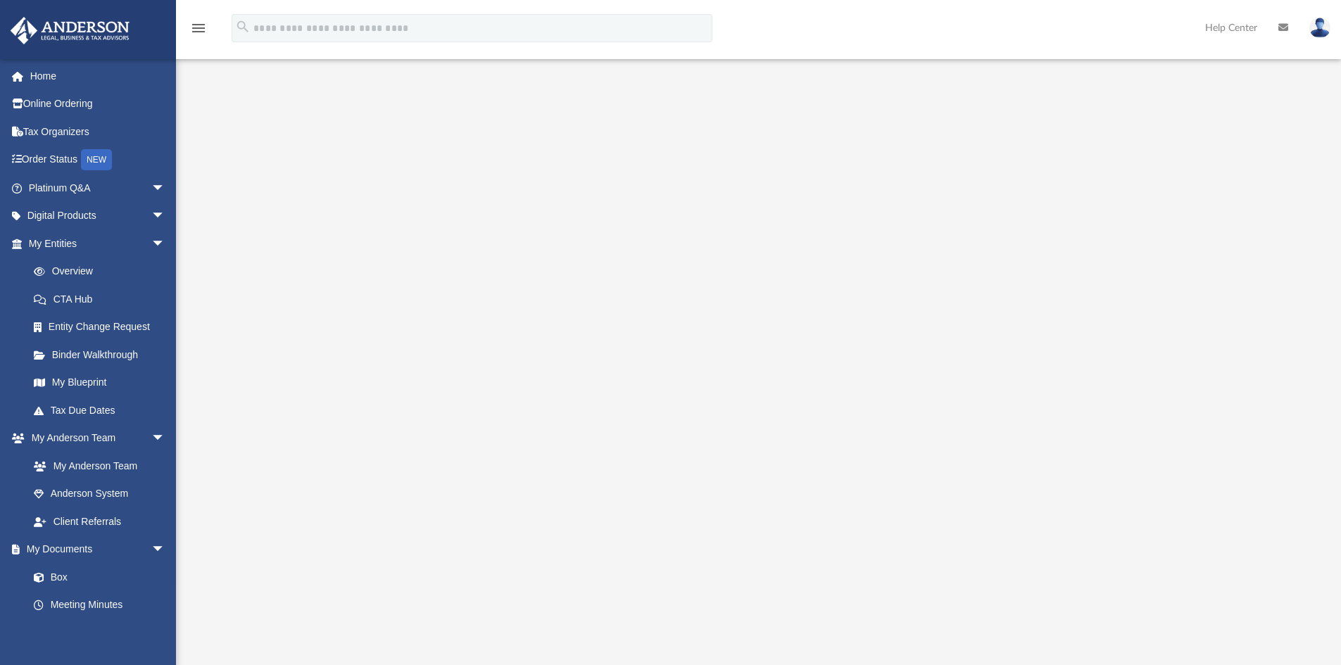
click at [273, 489] on div at bounding box center [758, 379] width 1049 height 563
click at [99, 353] on link "Binder Walkthrough" at bounding box center [103, 355] width 167 height 28
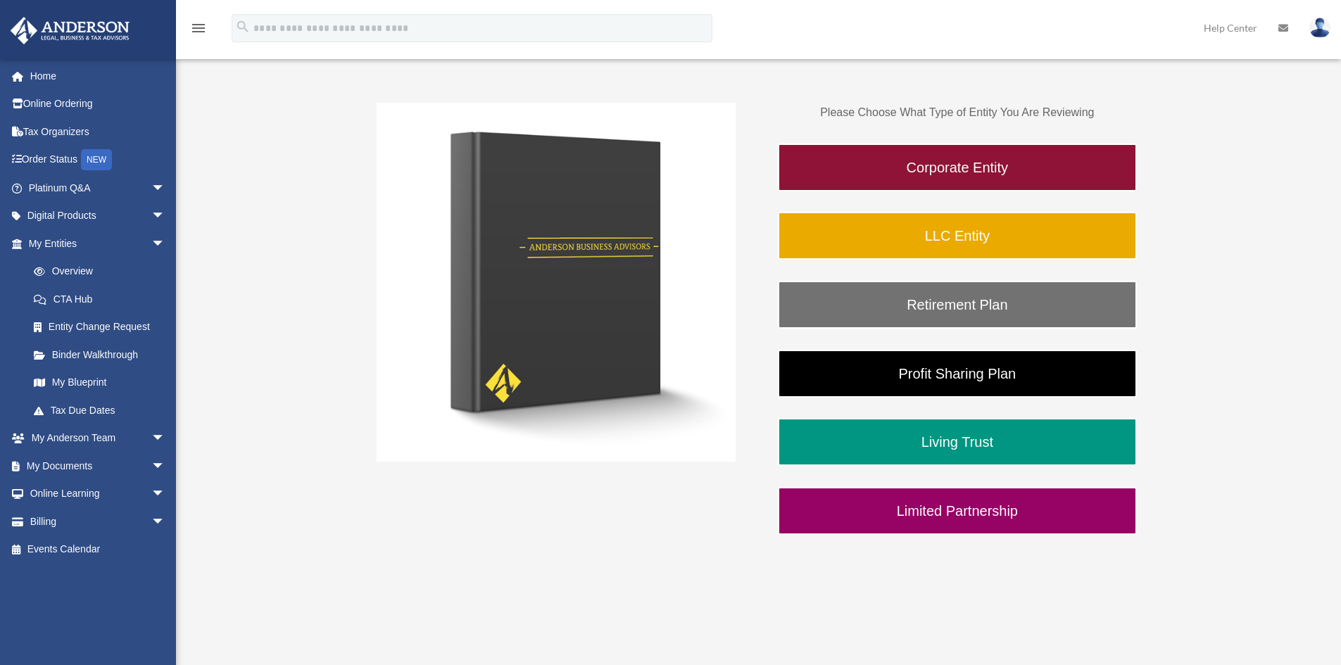
scroll to position [141, 0]
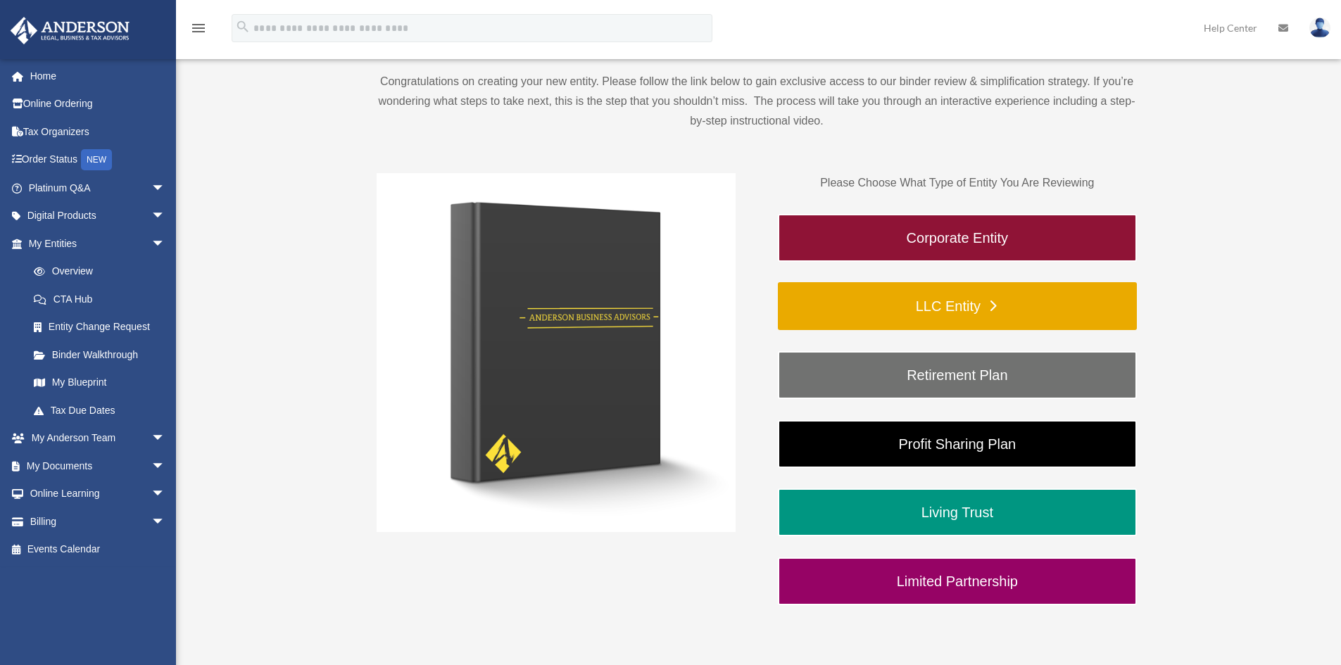
click at [935, 311] on link "LLC Entity" at bounding box center [957, 306] width 359 height 48
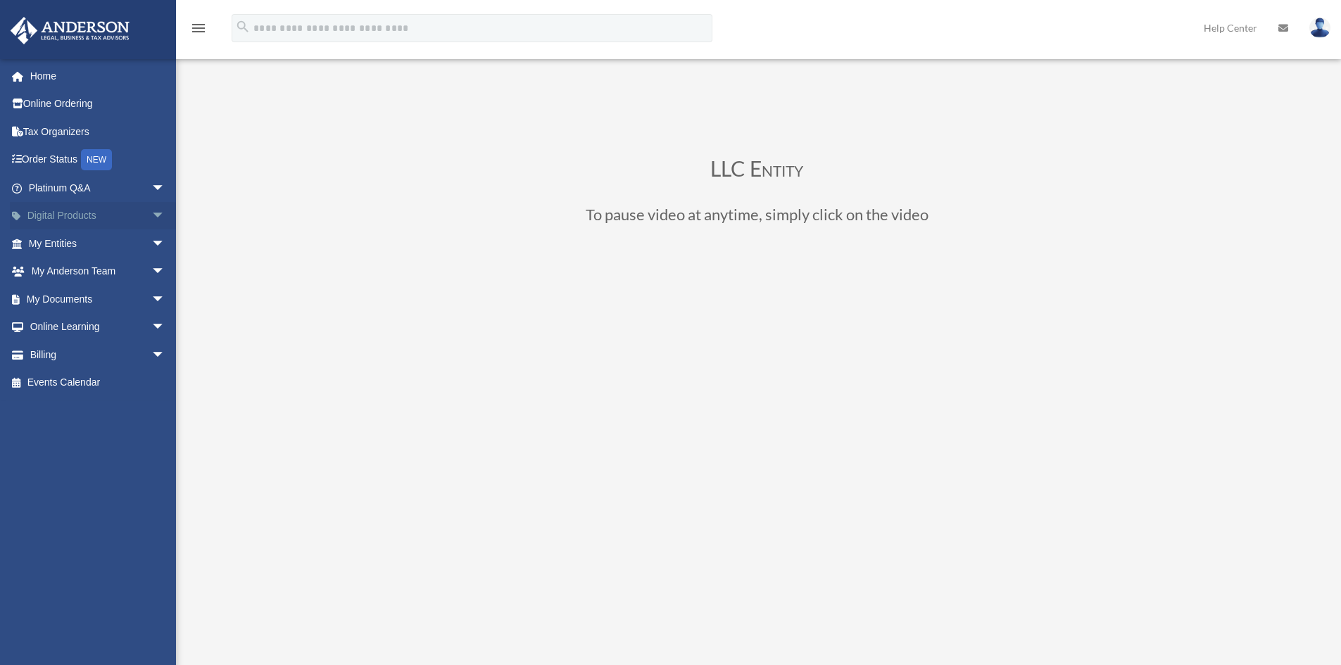
click at [151, 219] on span "arrow_drop_down" at bounding box center [165, 216] width 28 height 29
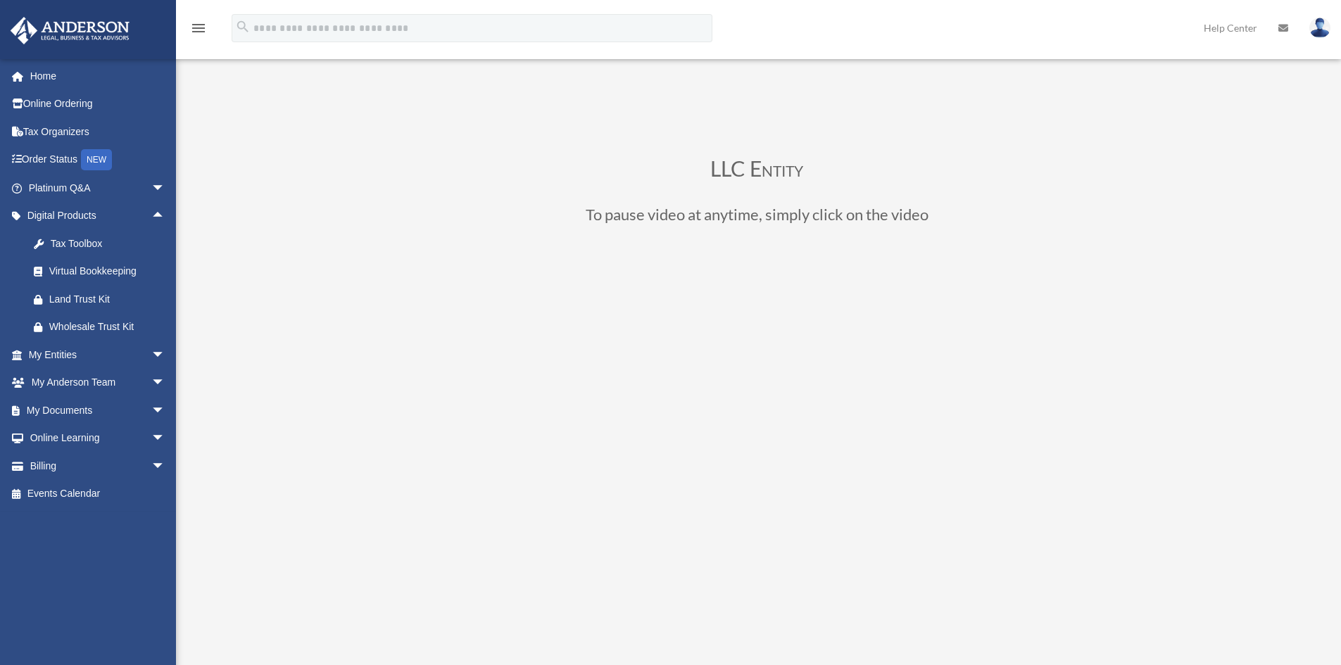
click at [231, 318] on div "LLC Entity To pause video at anytime, simply click on the video" at bounding box center [757, 489] width 1053 height 789
click at [151, 357] on span "arrow_drop_down" at bounding box center [165, 355] width 28 height 29
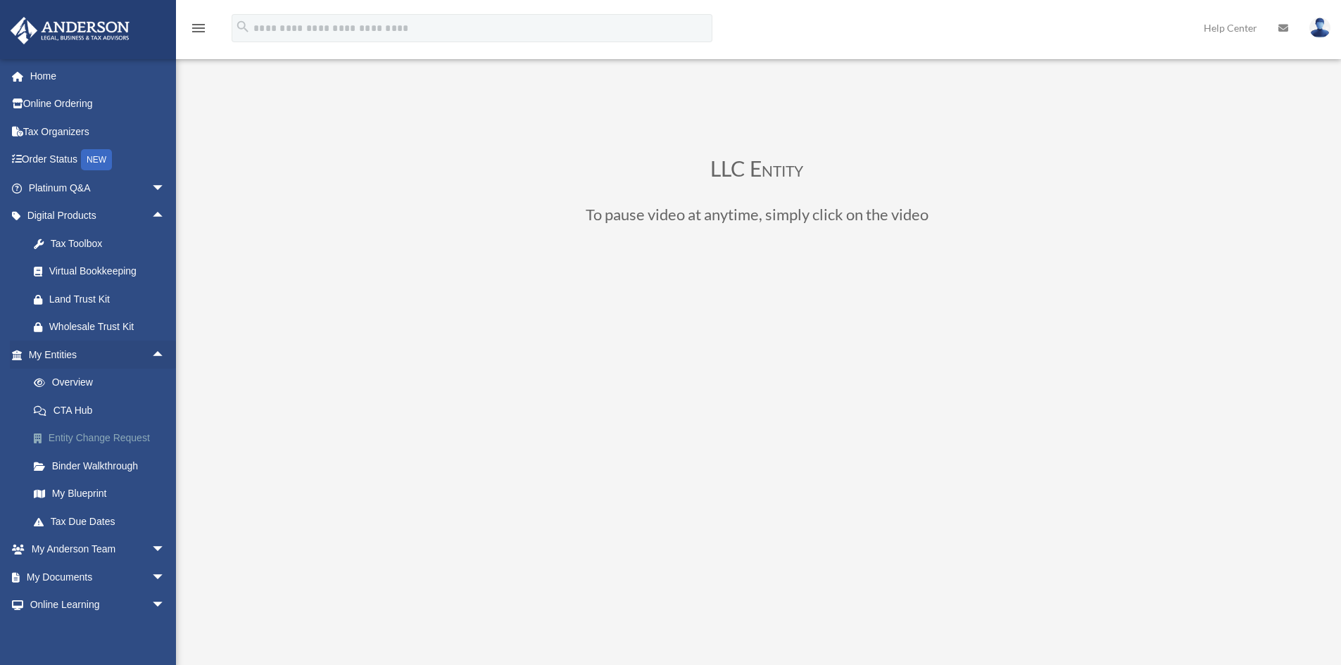
click at [84, 432] on link "Entity Change Request" at bounding box center [103, 439] width 167 height 28
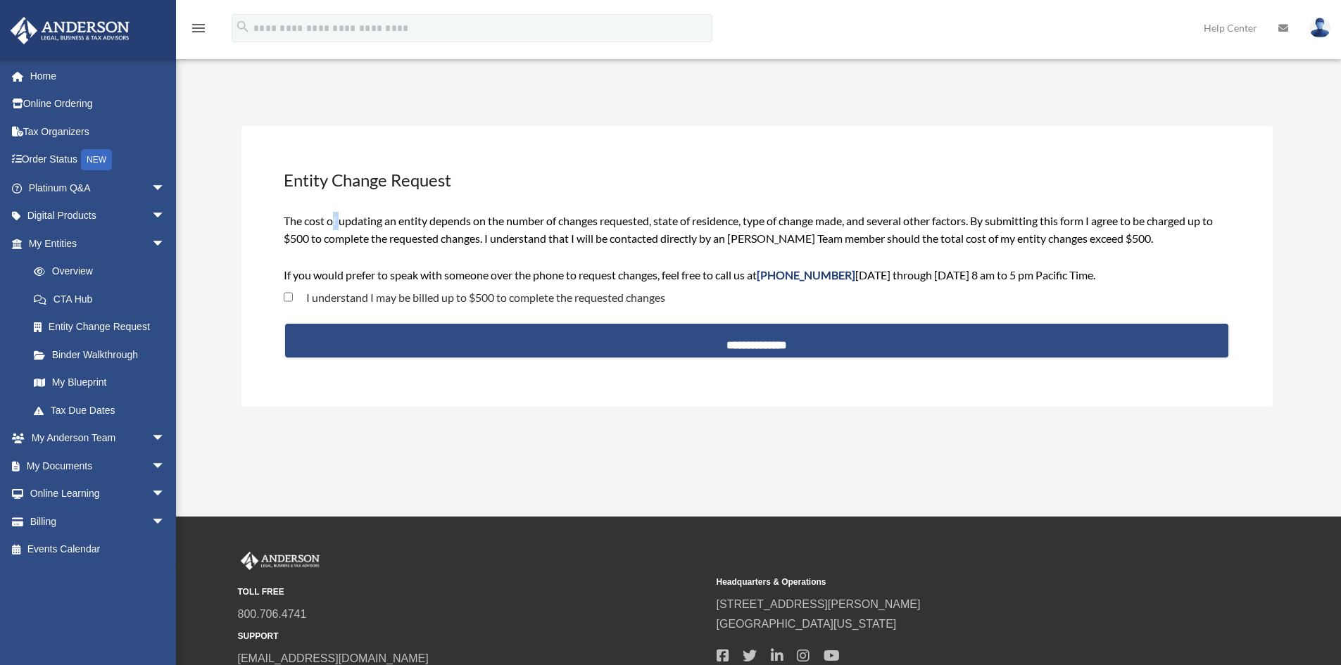
click at [339, 229] on div "The cost of updating an entity depends on the number of changes requested, stat…" at bounding box center [757, 248] width 946 height 72
click at [211, 272] on div "Entity Change Request [EMAIL_ADDRESS][DOMAIN_NAME] Sign Out [EMAIL_ADDRESS][DOM…" at bounding box center [670, 259] width 1341 height 410
click at [151, 437] on span "arrow_drop_down" at bounding box center [165, 439] width 28 height 29
click at [103, 465] on link "My Anderson Team" at bounding box center [103, 466] width 167 height 28
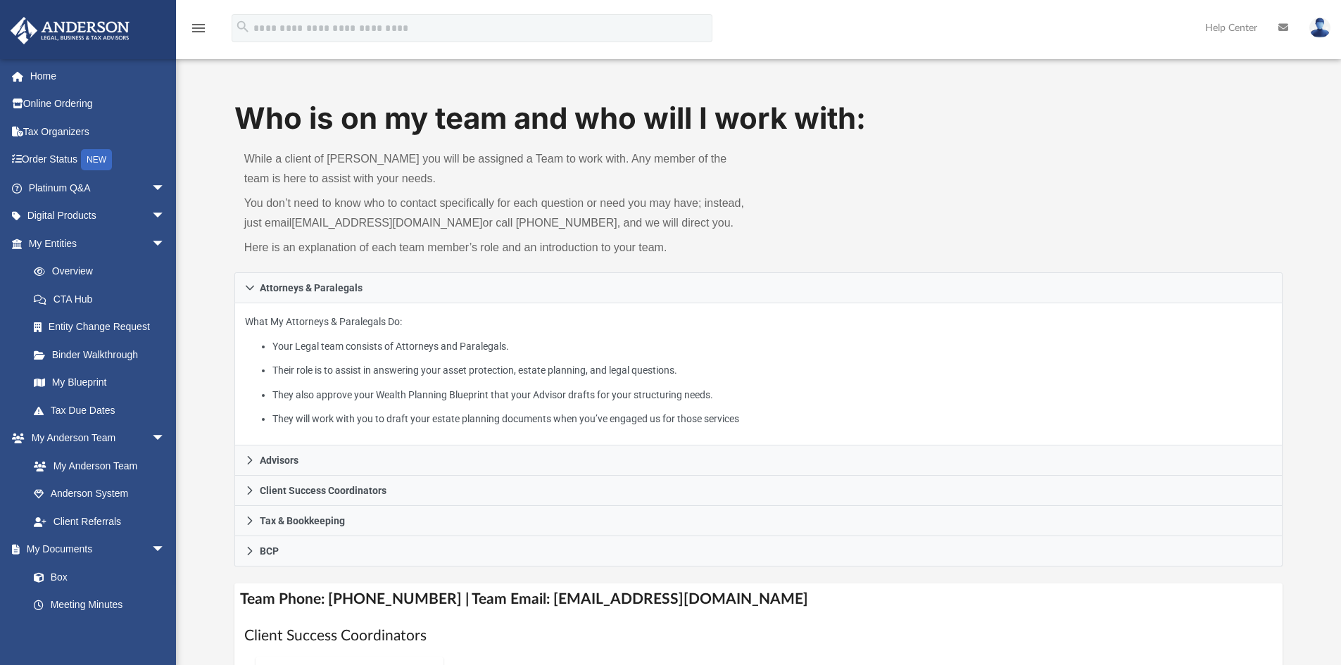
click at [201, 307] on div "Who is on my team and who will I work with: While a client of Anderson you will…" at bounding box center [758, 572] width 1165 height 949
click at [47, 183] on link "Platinum Q&A arrow_drop_down" at bounding box center [98, 188] width 177 height 28
click at [151, 184] on span "arrow_drop_down" at bounding box center [165, 188] width 28 height 29
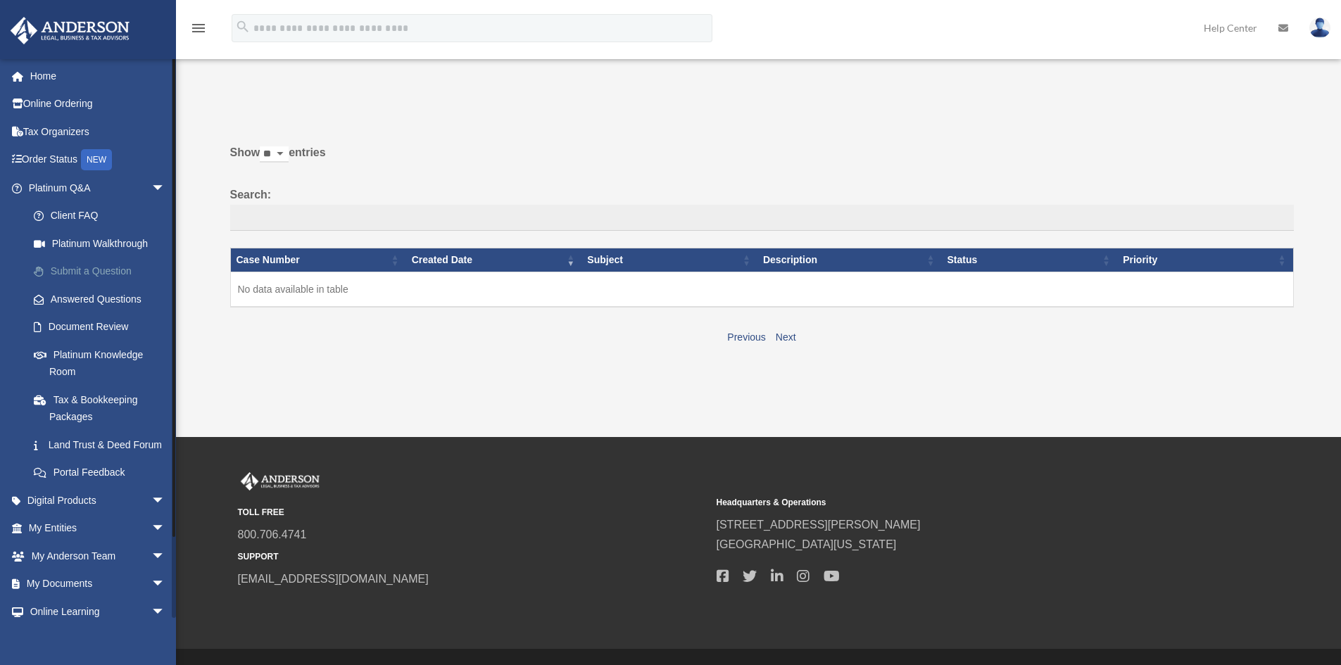
click at [77, 269] on link "Submit a Question" at bounding box center [103, 272] width 167 height 28
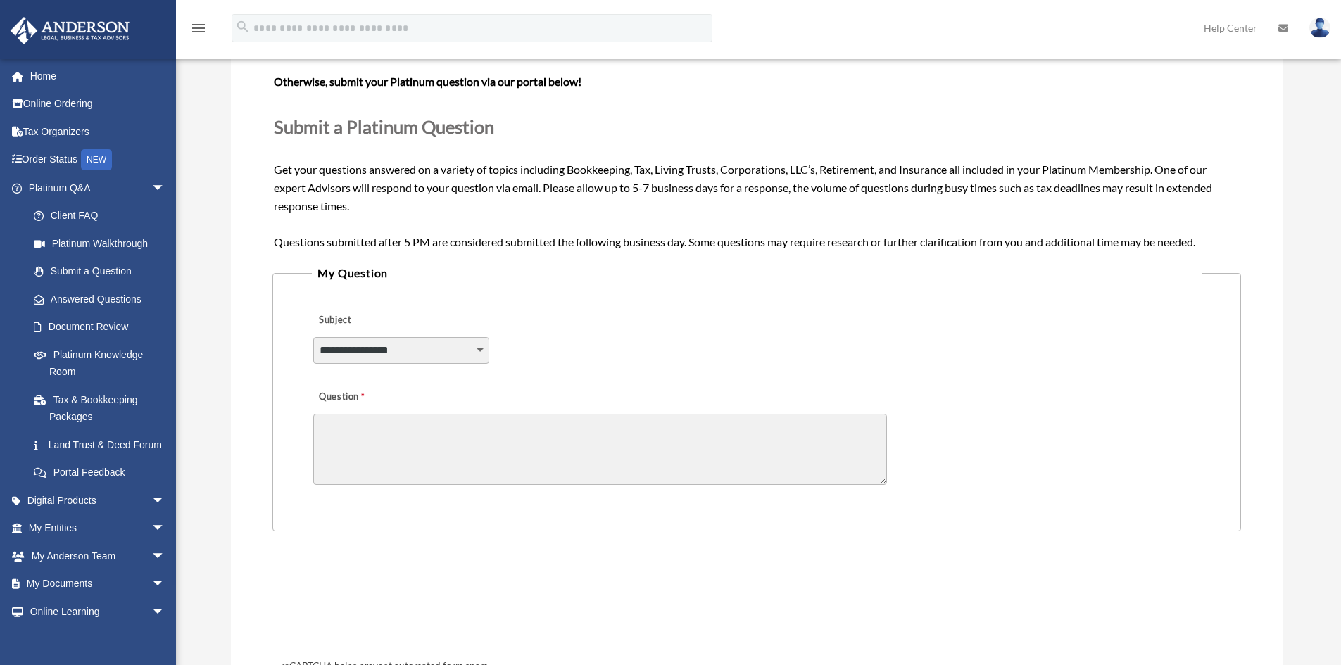
scroll to position [141, 0]
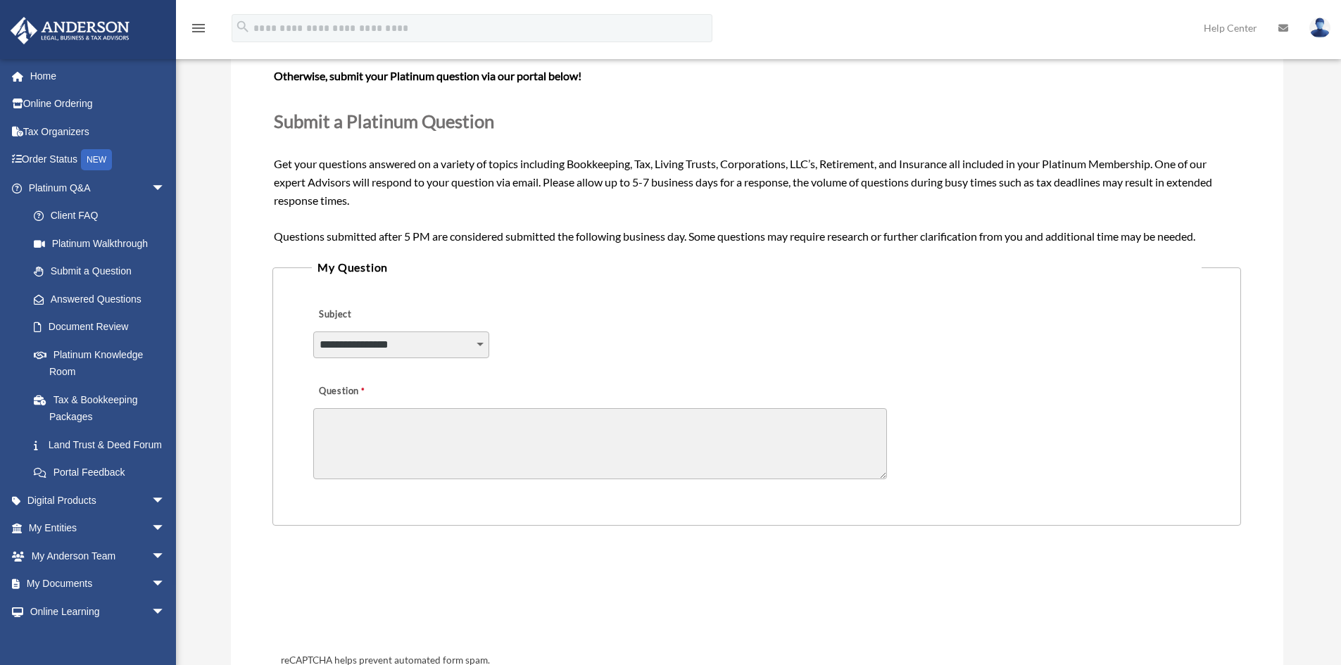
click at [477, 341] on select "**********" at bounding box center [401, 345] width 176 height 27
select select "******"
click at [313, 332] on select "**********" at bounding box center [401, 345] width 176 height 27
click at [337, 425] on textarea "Question" at bounding box center [600, 443] width 574 height 71
